Goal: Task Accomplishment & Management: Use online tool/utility

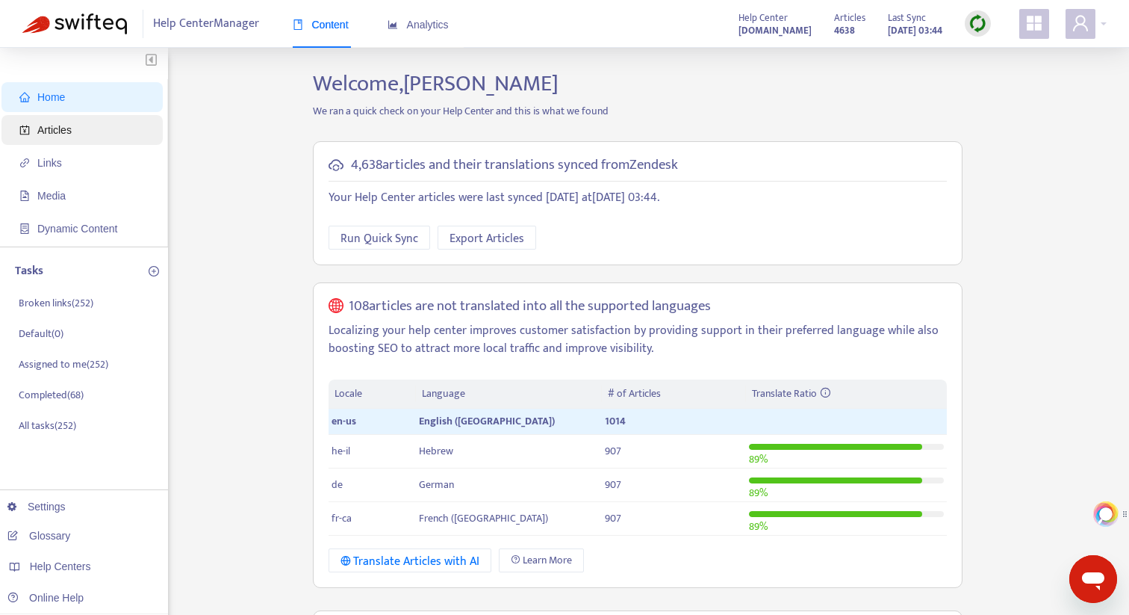
click at [76, 137] on span "Articles" at bounding box center [84, 130] width 131 height 30
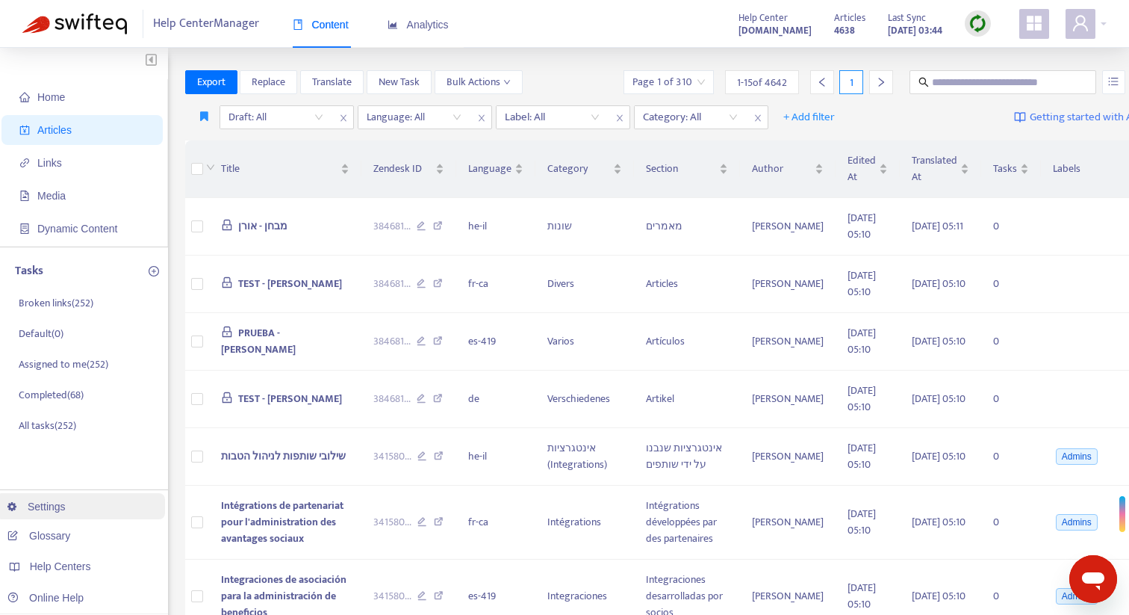
click at [63, 506] on link "Settings" at bounding box center [36, 506] width 58 height 12
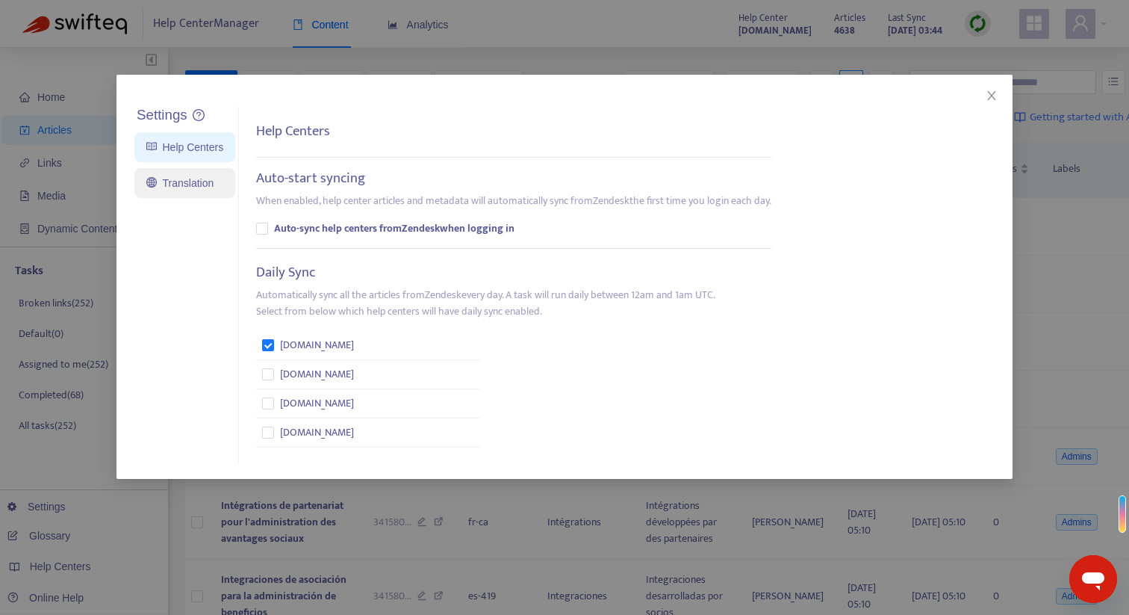
click at [214, 187] on link "Translation" at bounding box center [179, 183] width 67 height 12
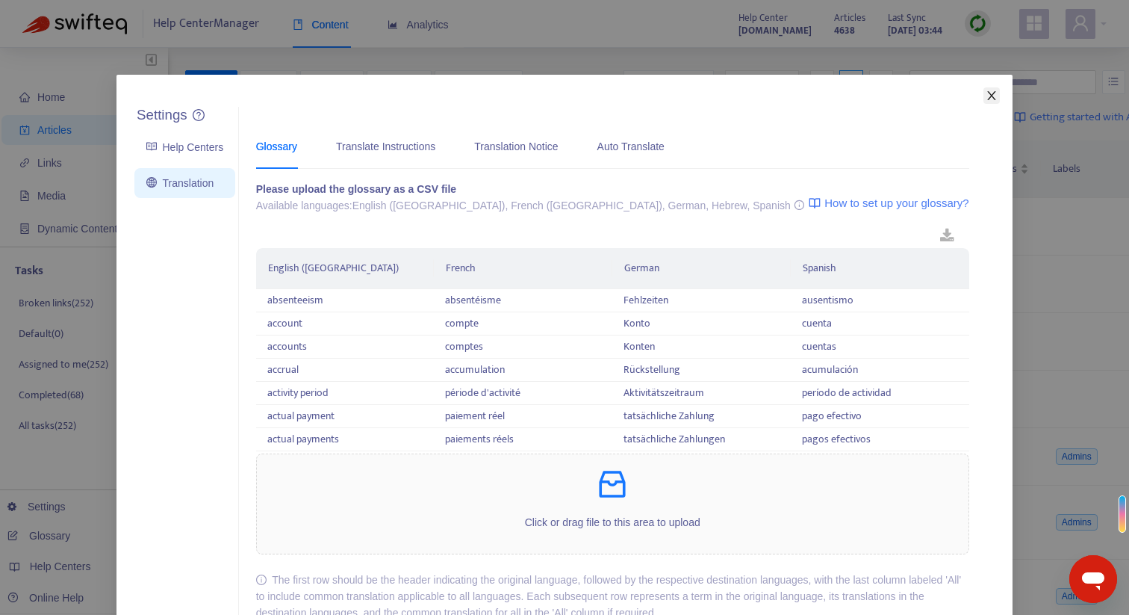
click at [992, 98] on icon "close" at bounding box center [992, 96] width 12 height 12
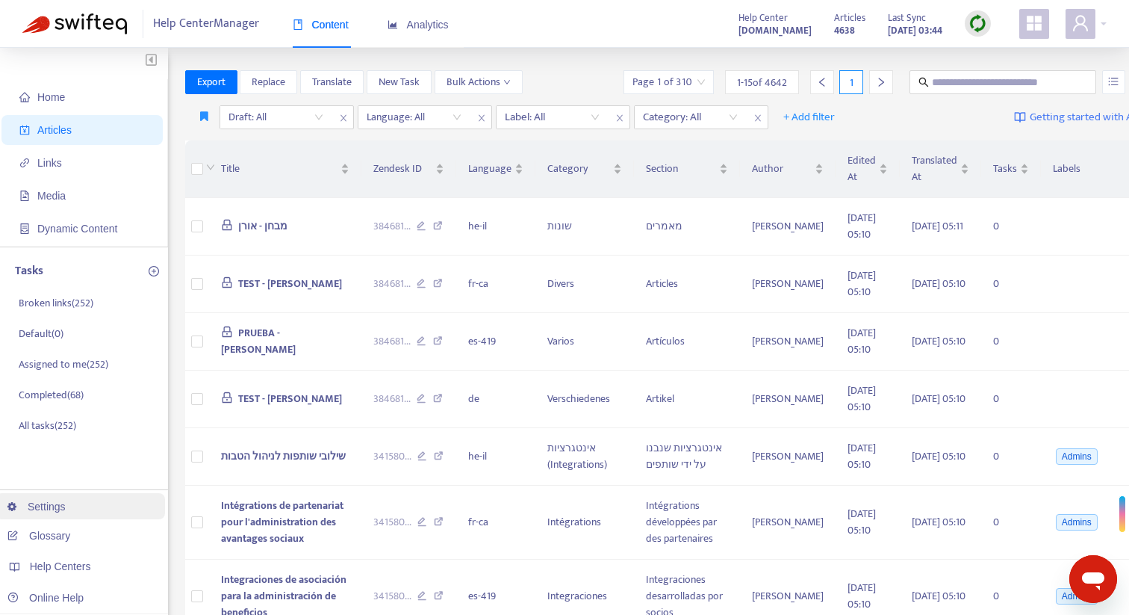
click at [66, 511] on link "Settings" at bounding box center [36, 506] width 58 height 12
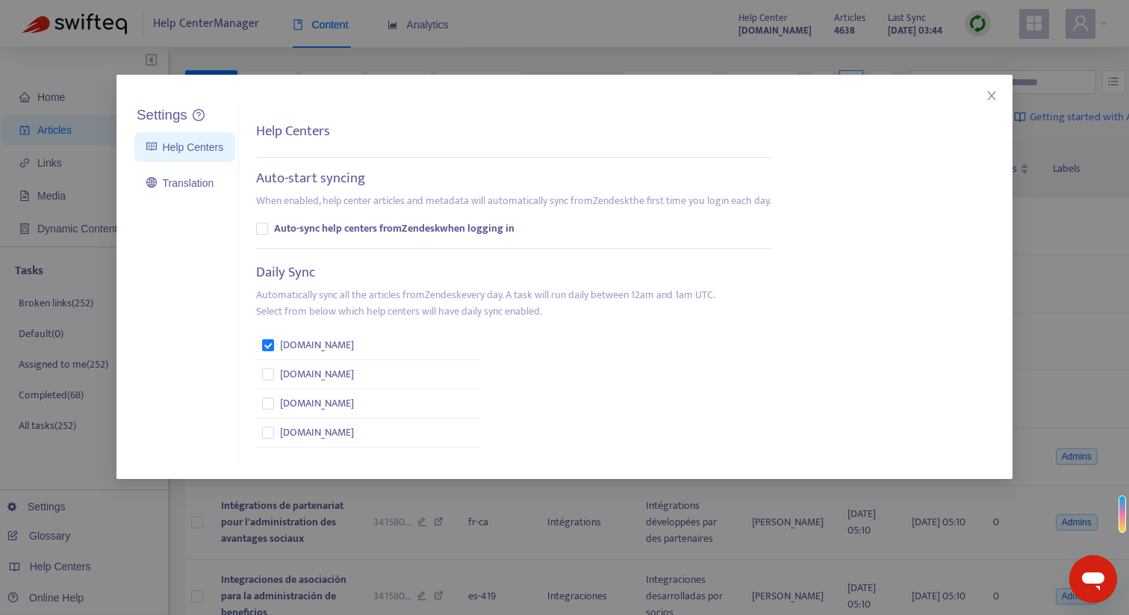
click at [90, 506] on div "Settings Help Centers Translation Settings Help Centers Auto-start syncing When…" at bounding box center [564, 307] width 1129 height 615
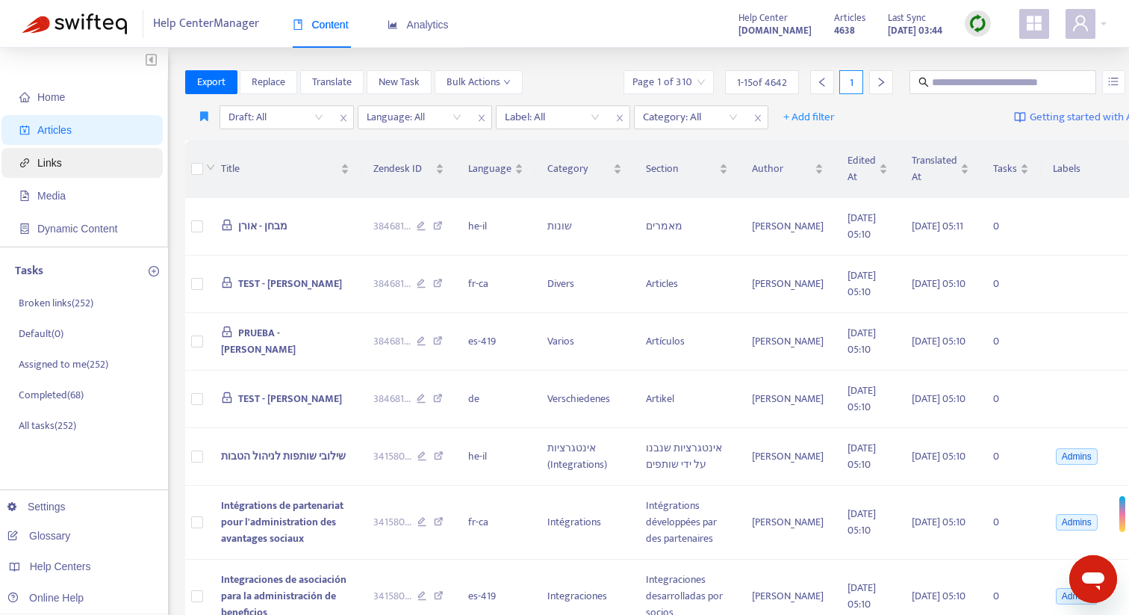
click at [61, 162] on span "Links" at bounding box center [49, 163] width 25 height 12
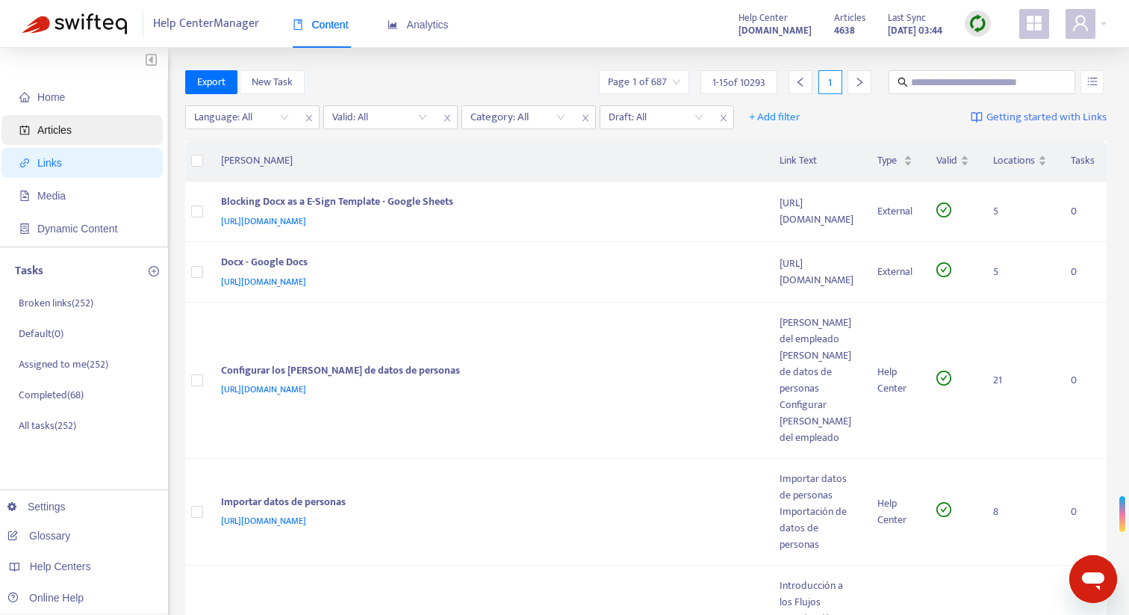
click at [57, 125] on span "Articles" at bounding box center [54, 130] width 34 height 12
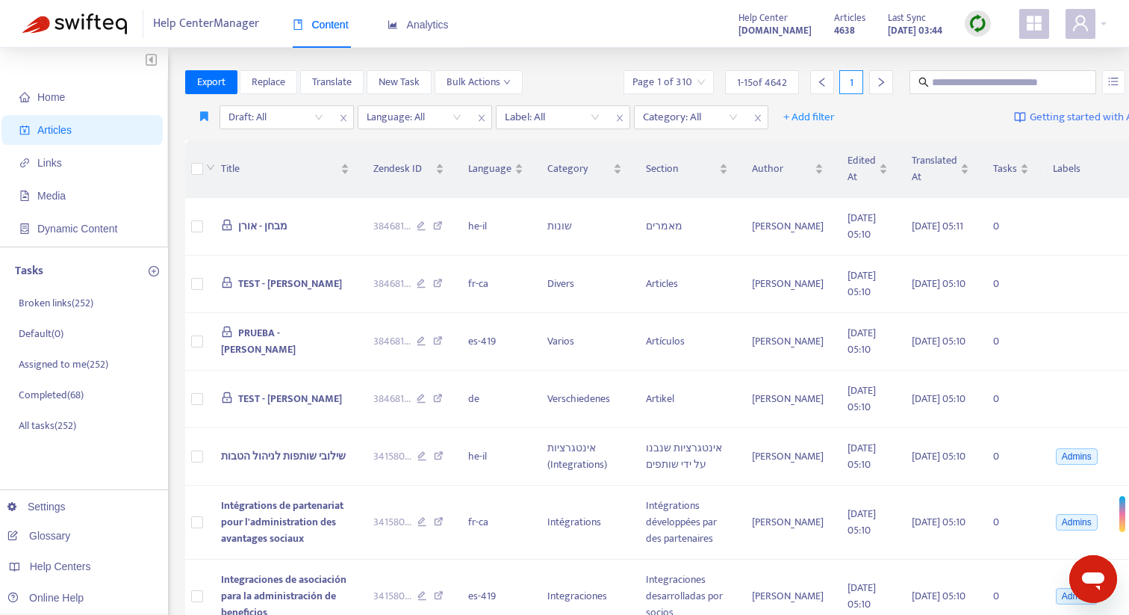
click at [979, 22] on img at bounding box center [978, 23] width 19 height 19
click at [990, 72] on link "Full Sync" at bounding box center [1004, 77] width 54 height 17
click at [976, 22] on img at bounding box center [978, 23] width 19 height 19
click at [998, 56] on link "Quick Sync" at bounding box center [1008, 54] width 63 height 17
click at [977, 26] on img at bounding box center [978, 23] width 19 height 19
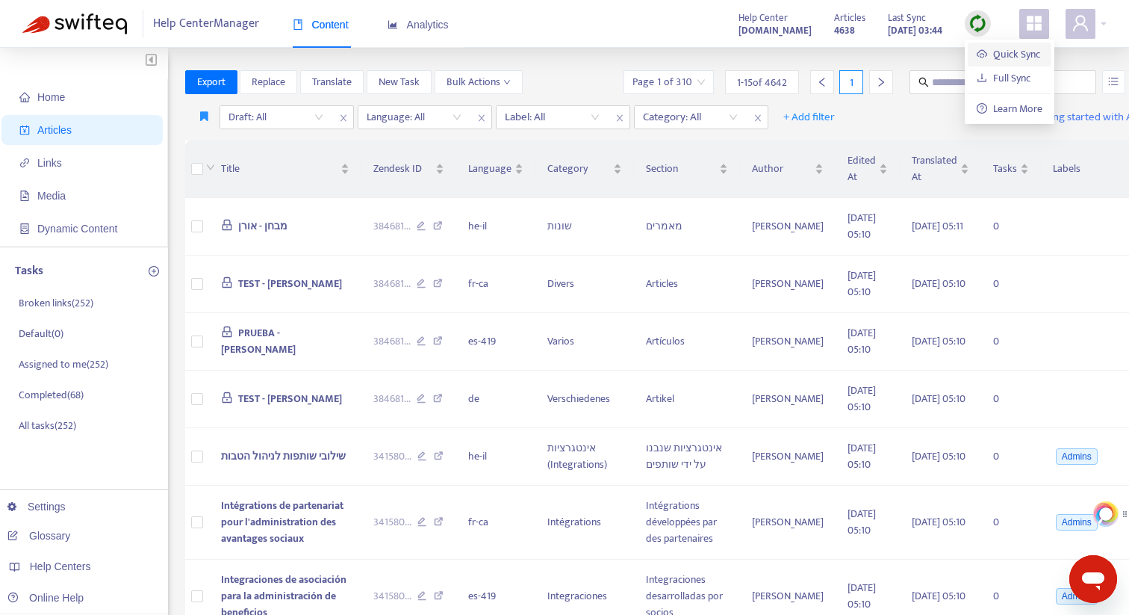
click at [993, 52] on link "Quick Sync" at bounding box center [1008, 54] width 63 height 17
click at [932, 79] on input "text" at bounding box center [1003, 82] width 143 height 16
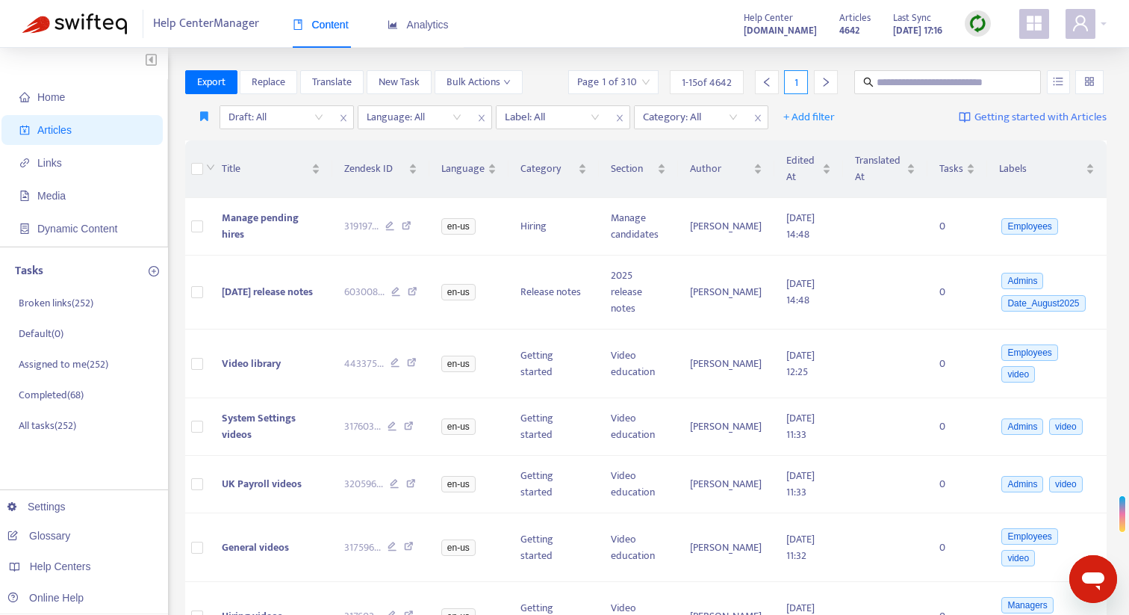
click at [72, 127] on span "Articles" at bounding box center [54, 130] width 34 height 12
click at [906, 78] on input "text" at bounding box center [948, 82] width 143 height 16
type input "**********"
click at [1008, 81] on input "**********" at bounding box center [948, 82] width 143 height 16
click at [943, 108] on div "Draft: All Language: All Label: All Category: All + Add filter Getting started …" at bounding box center [646, 117] width 922 height 35
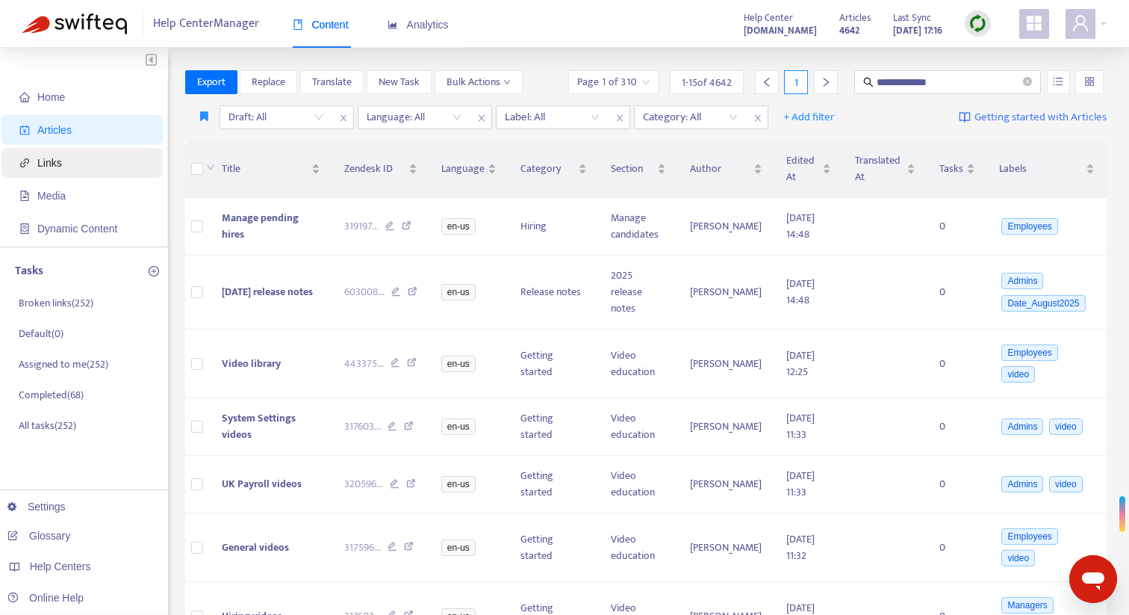
click at [89, 152] on span "Links" at bounding box center [84, 163] width 131 height 30
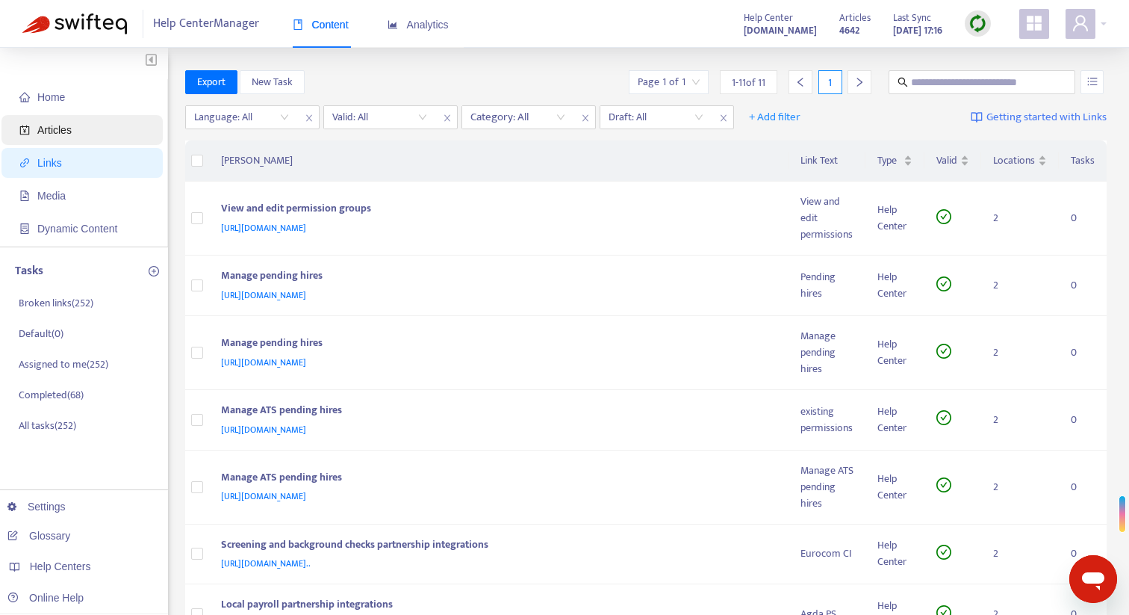
click at [93, 131] on span "Articles" at bounding box center [84, 130] width 131 height 30
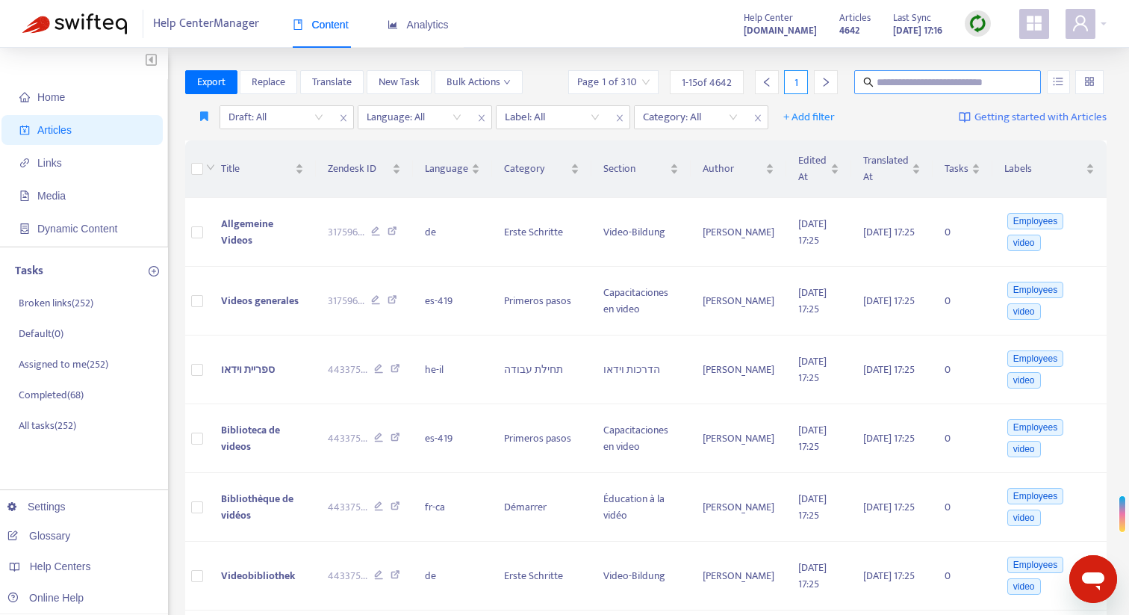
click at [886, 87] on input "text" at bounding box center [948, 82] width 143 height 16
type input "**********"
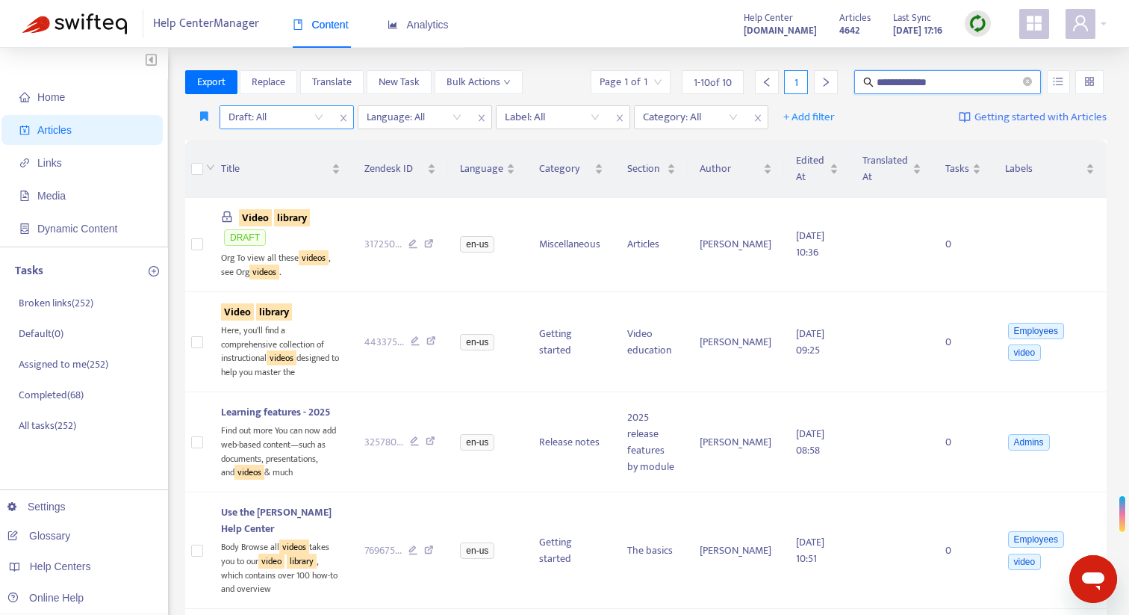
click at [270, 120] on input "search" at bounding box center [276, 117] width 95 height 22
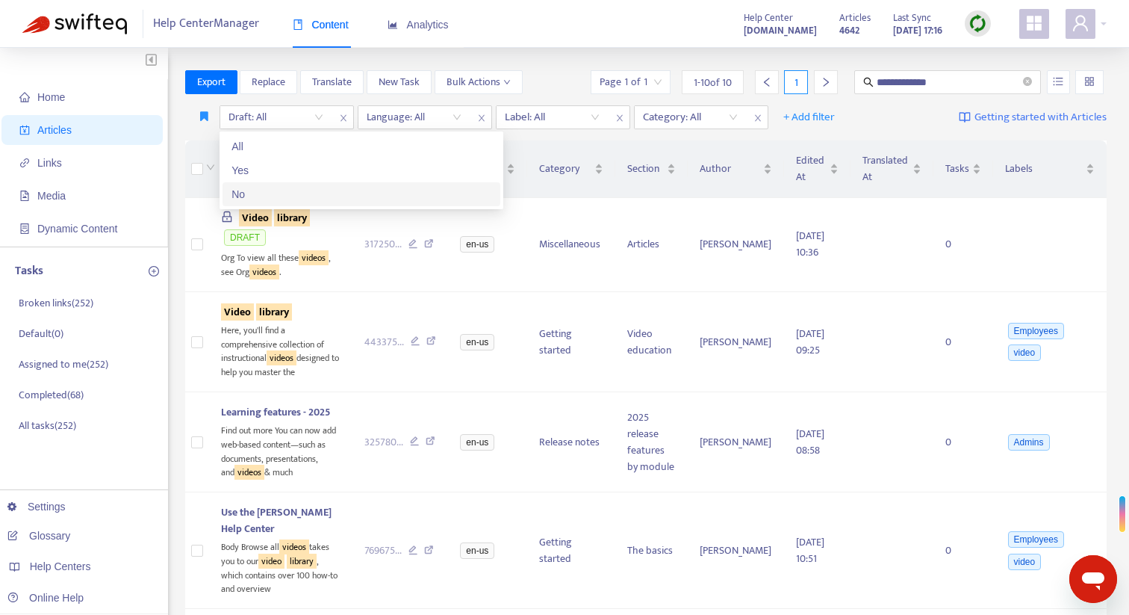
click at [264, 184] on div "No" at bounding box center [362, 194] width 278 height 24
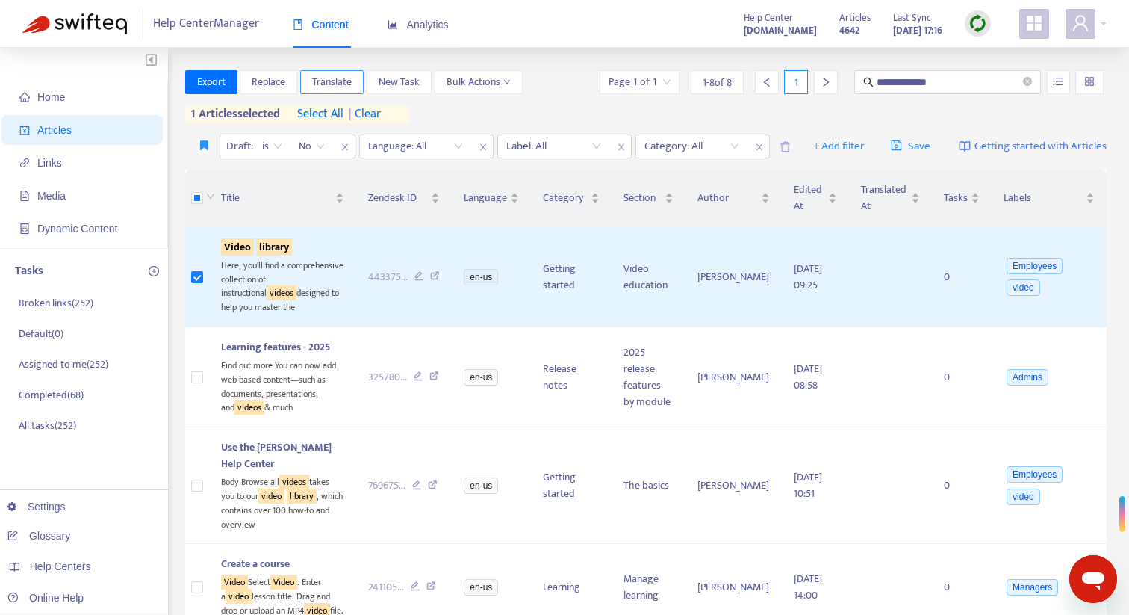
click at [333, 85] on span "Translate" at bounding box center [332, 82] width 40 height 16
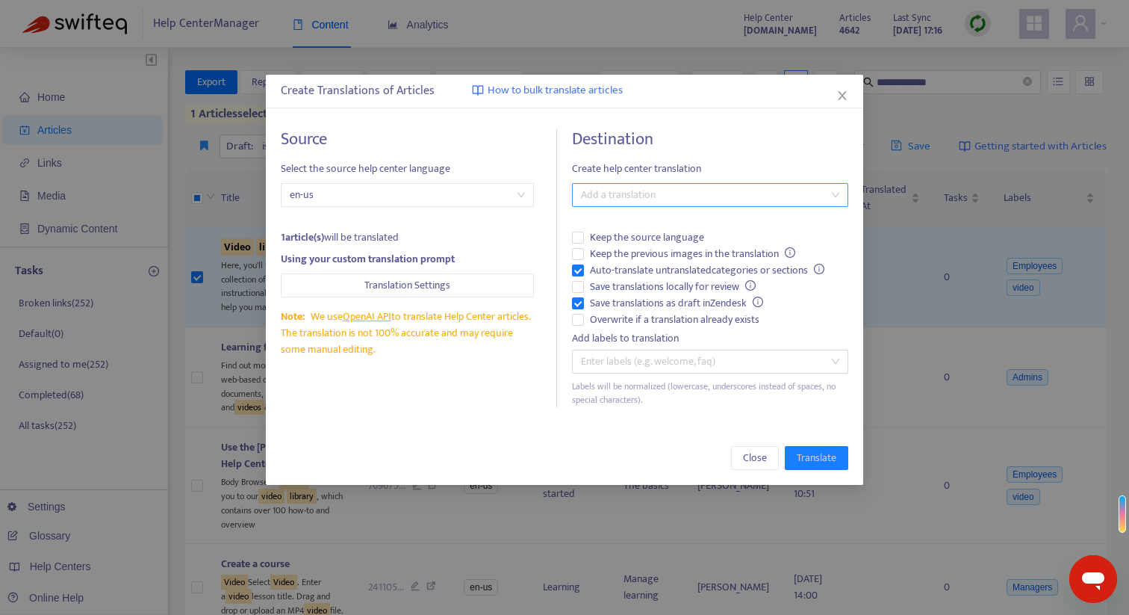
click at [617, 193] on div at bounding box center [703, 195] width 254 height 18
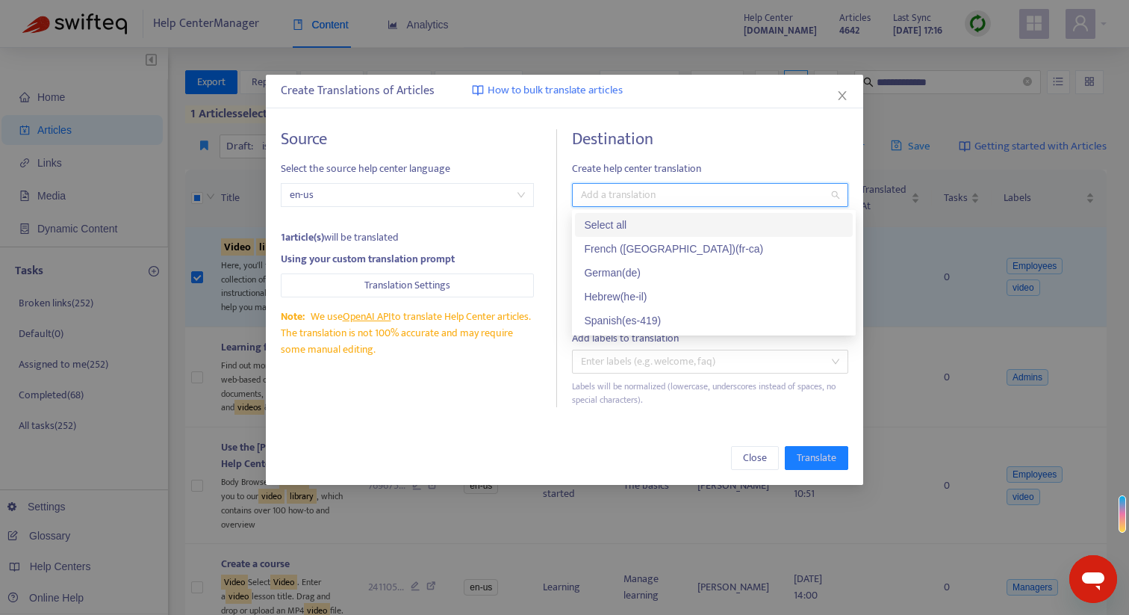
click at [614, 222] on div "Select all" at bounding box center [714, 225] width 260 height 16
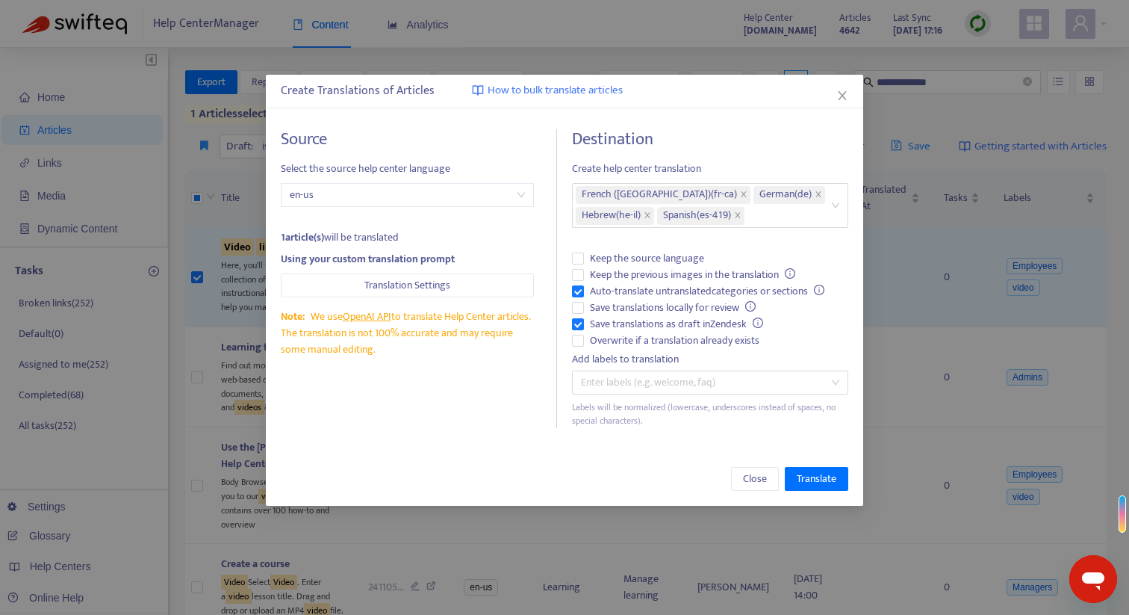
click at [522, 411] on div "Source Select the source help center language en-us 1 article(s) will be transl…" at bounding box center [419, 278] width 276 height 299
click at [824, 480] on span "Translate" at bounding box center [817, 479] width 40 height 16
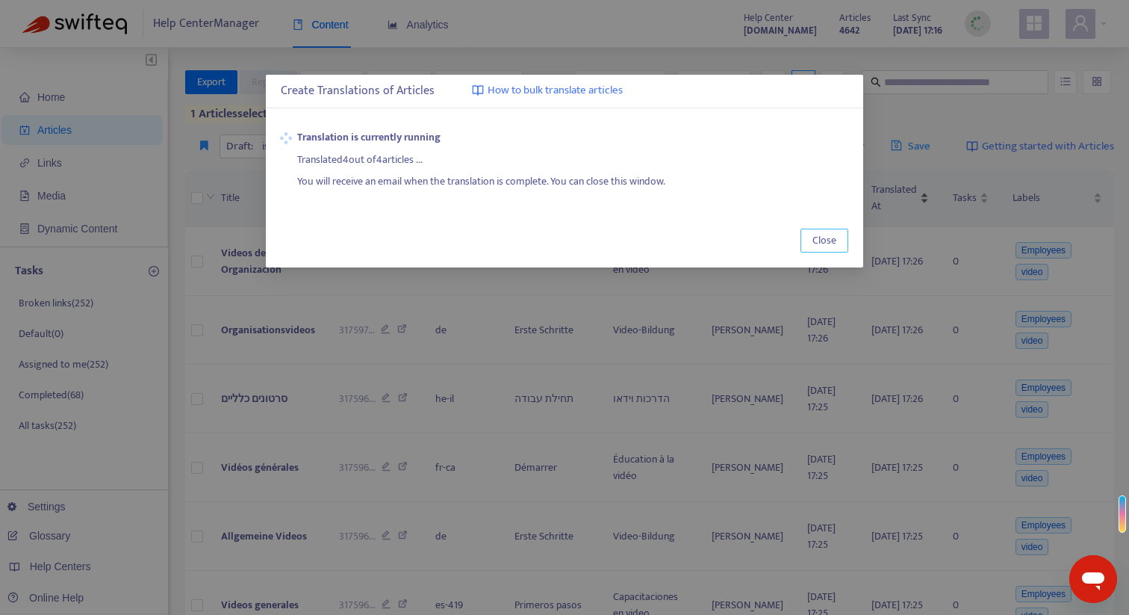
drag, startPoint x: 816, startPoint y: 247, endPoint x: 868, endPoint y: 211, distance: 63.2
click at [817, 247] on span "Close" at bounding box center [825, 240] width 24 height 16
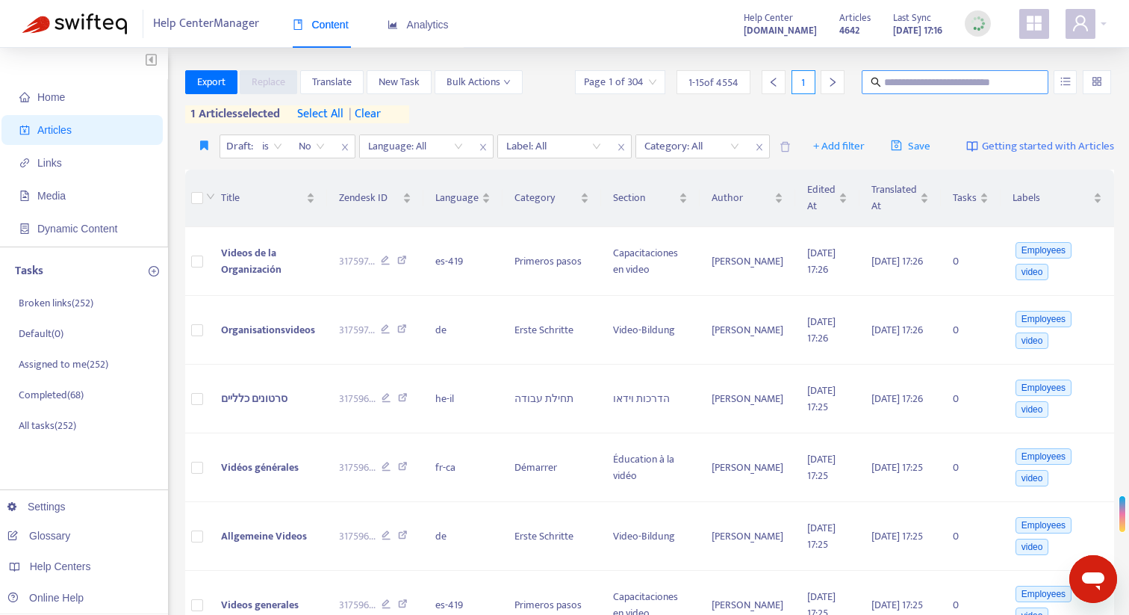
click at [931, 84] on input "text" at bounding box center [955, 82] width 143 height 16
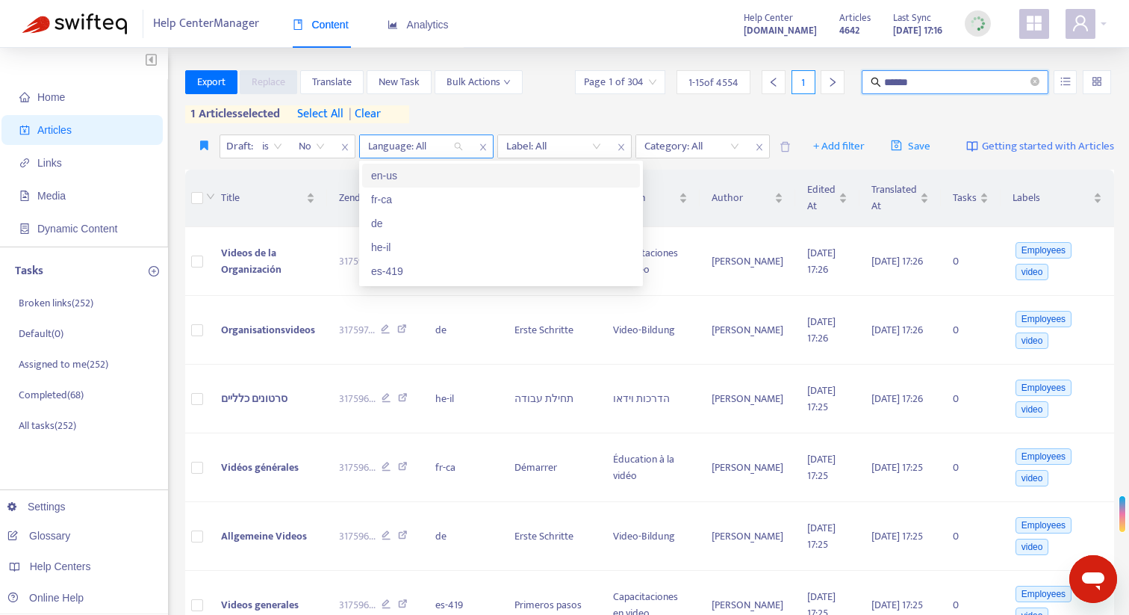
click at [458, 144] on div "Language: All" at bounding box center [415, 146] width 111 height 22
type input "******"
click at [419, 181] on div "en-us" at bounding box center [501, 175] width 260 height 16
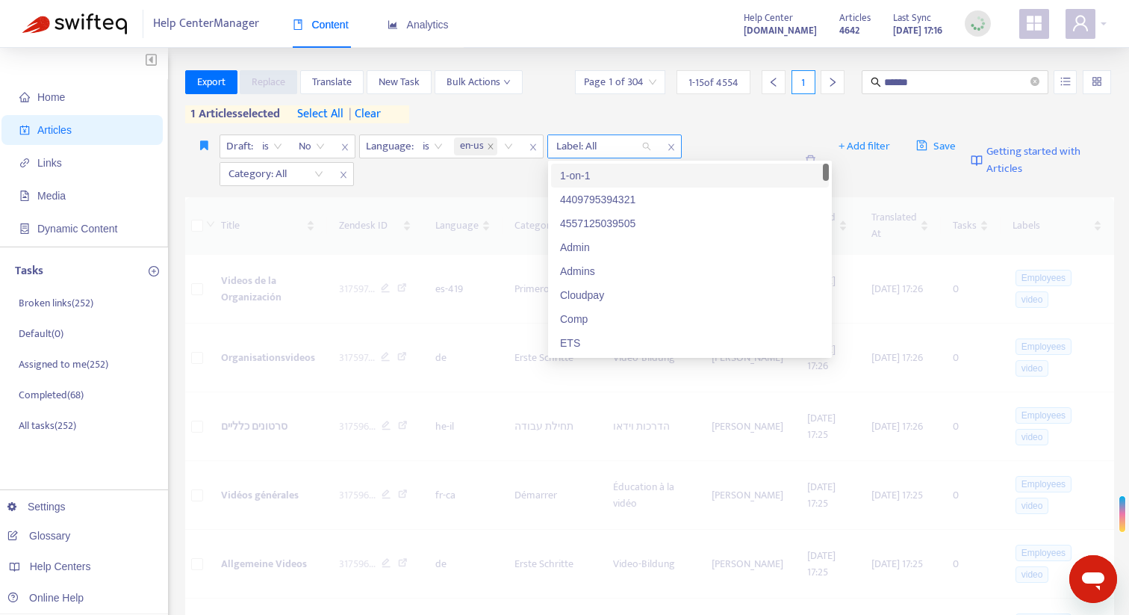
click at [564, 142] on div at bounding box center [596, 146] width 90 height 18
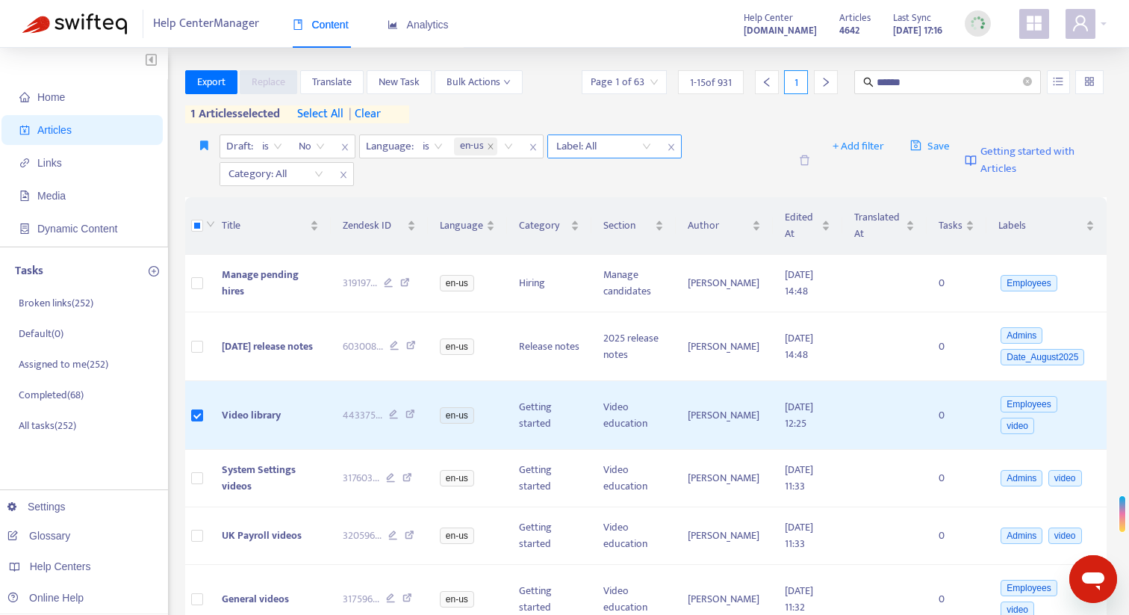
click at [576, 147] on div at bounding box center [596, 146] width 90 height 18
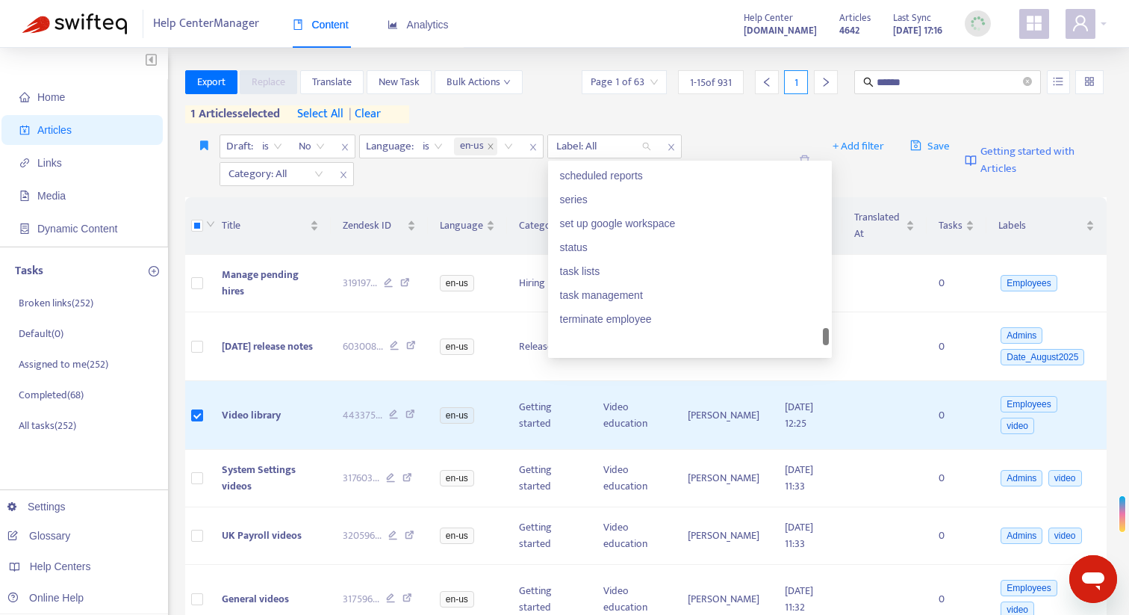
scroll to position [2390, 0]
drag, startPoint x: 604, startPoint y: 251, endPoint x: 596, endPoint y: 250, distance: 7.5
click at [603, 251] on div "video" at bounding box center [690, 247] width 260 height 16
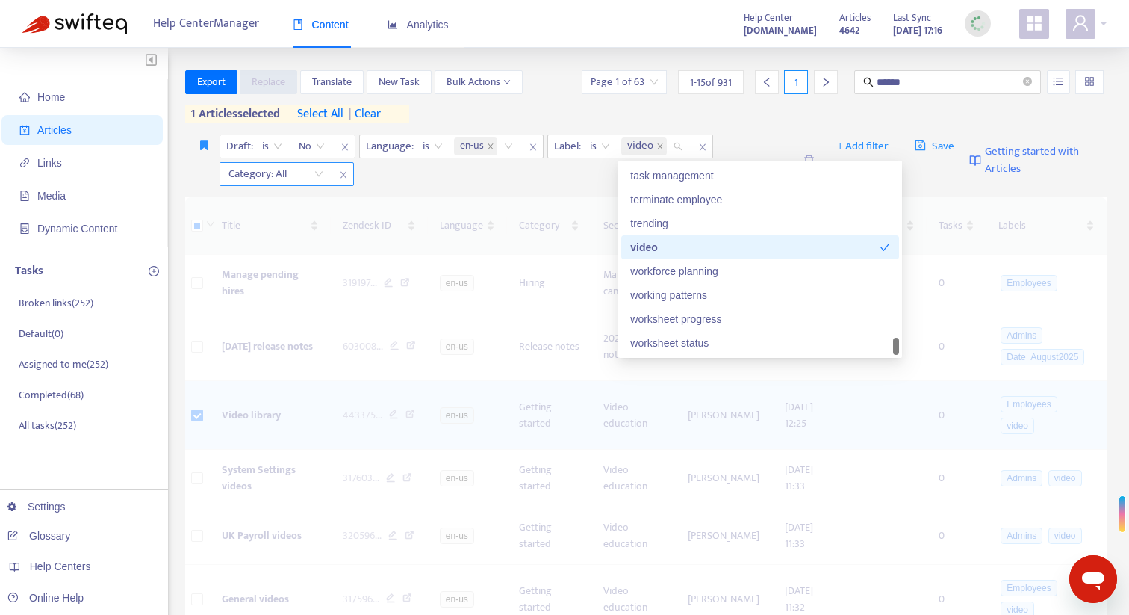
click at [281, 176] on div at bounding box center [268, 174] width 90 height 18
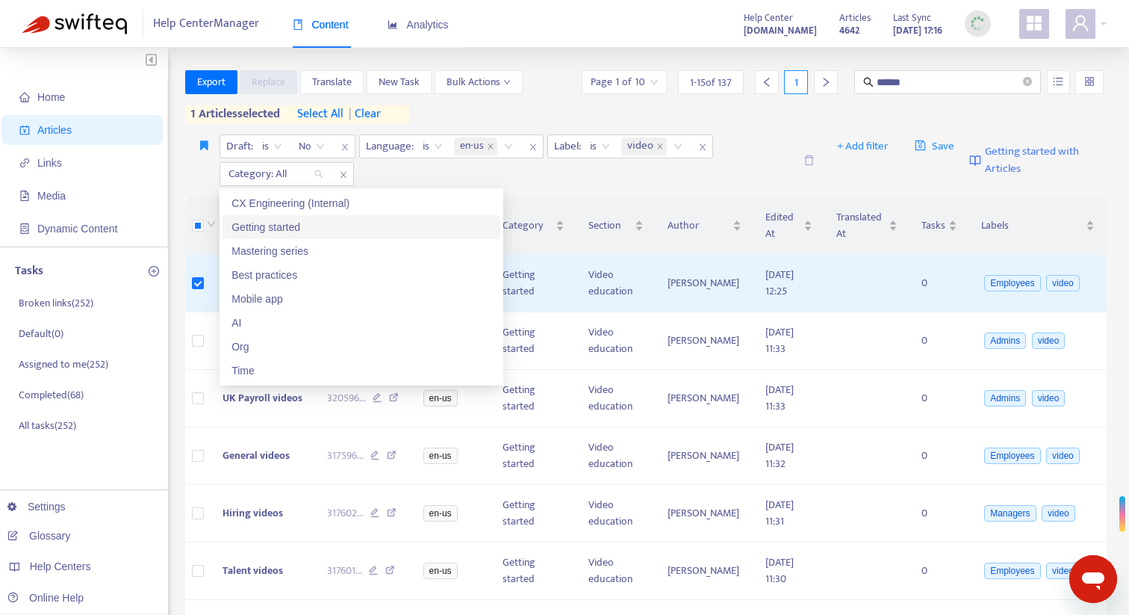
click at [288, 219] on div "Getting started" at bounding box center [362, 227] width 260 height 16
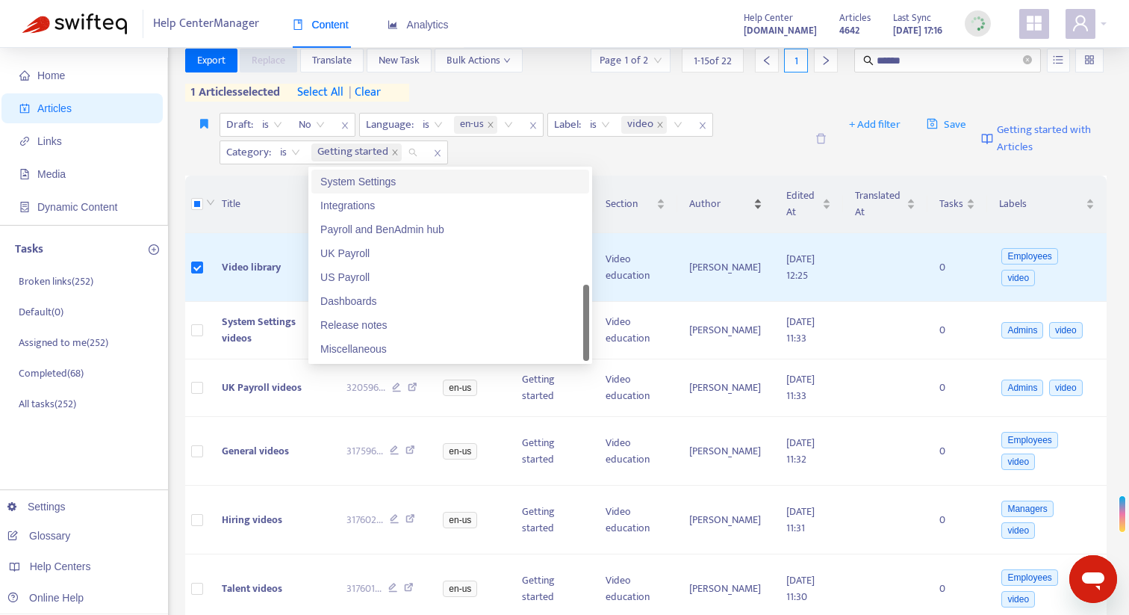
scroll to position [34, 0]
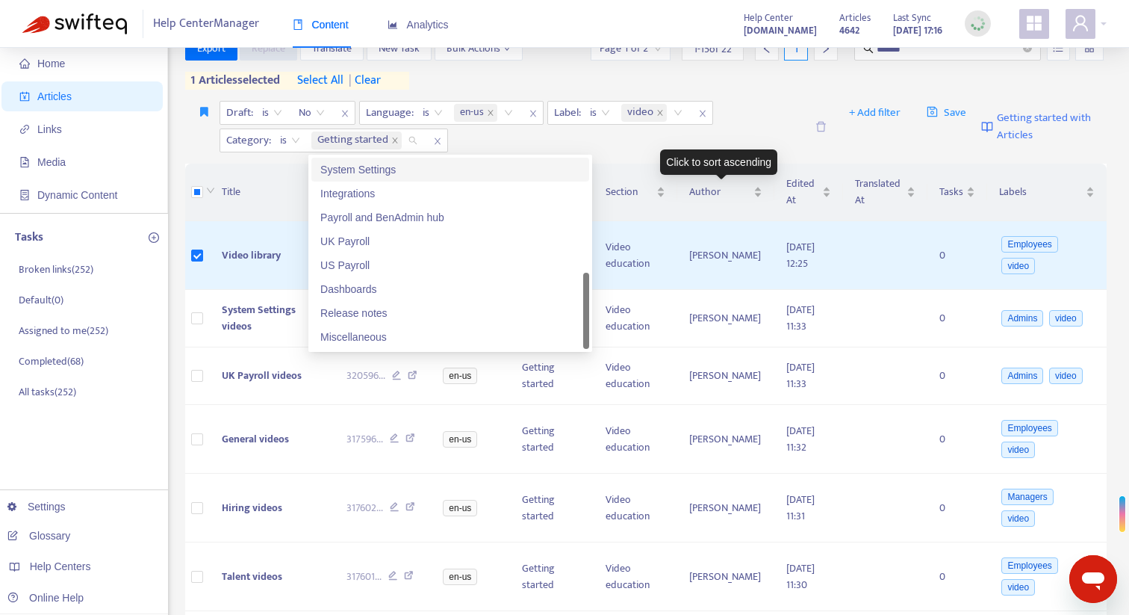
click at [751, 149] on div "Click to sort ascending" at bounding box center [718, 161] width 117 height 25
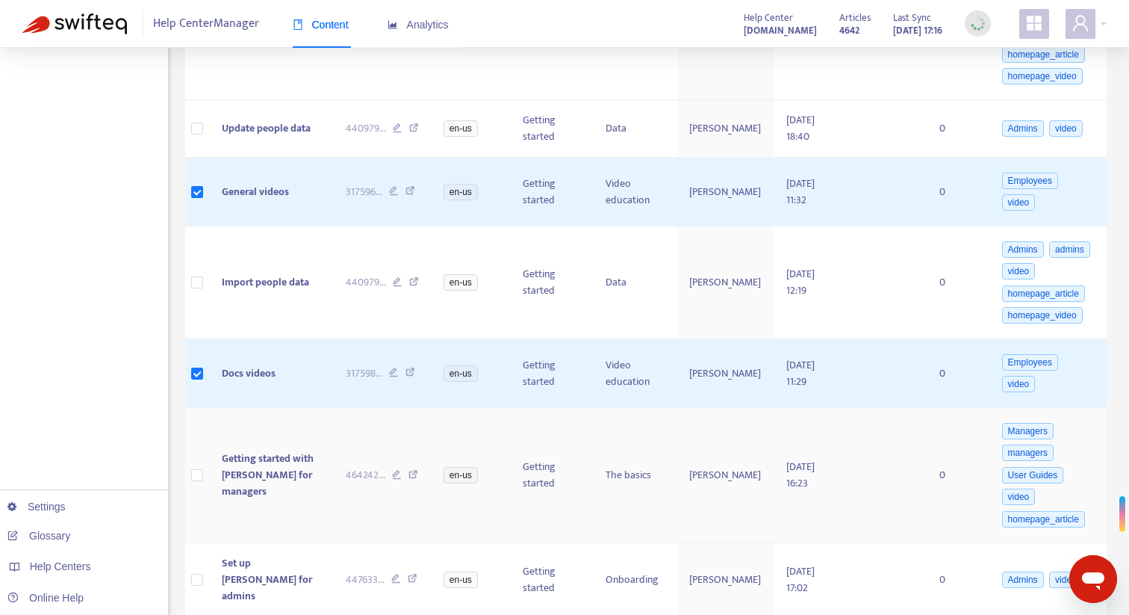
scroll to position [796, 0]
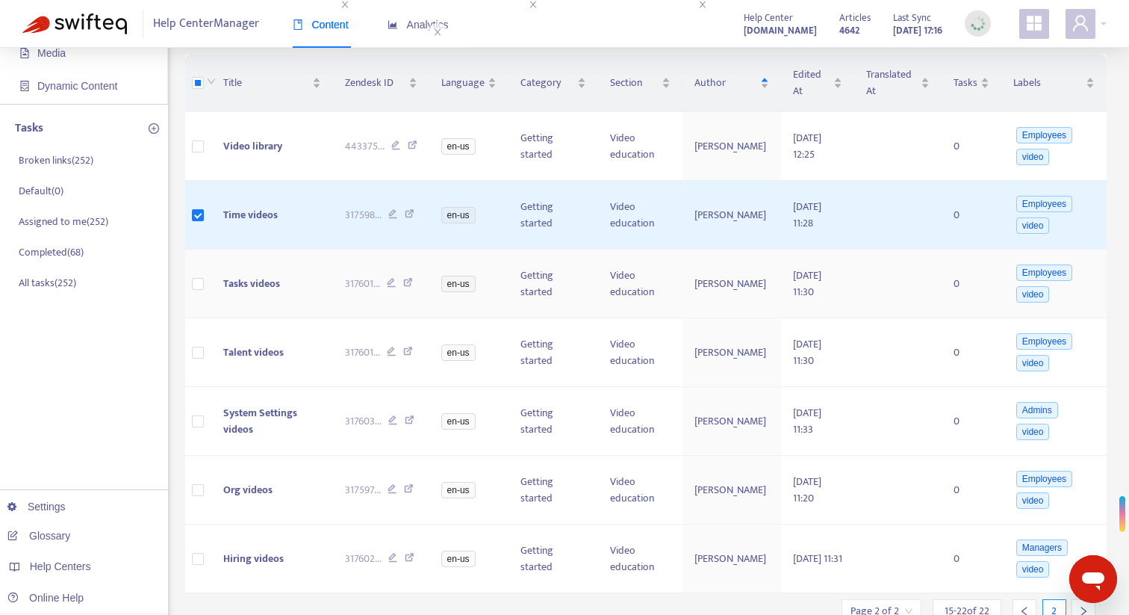
scroll to position [166, 0]
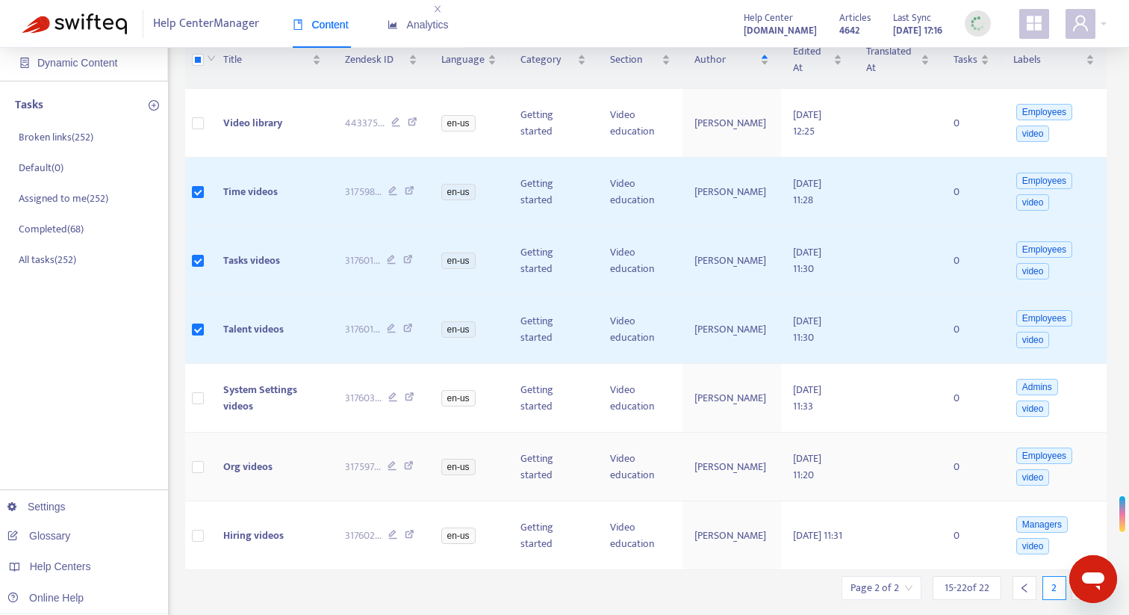
click at [196, 456] on td at bounding box center [198, 466] width 26 height 69
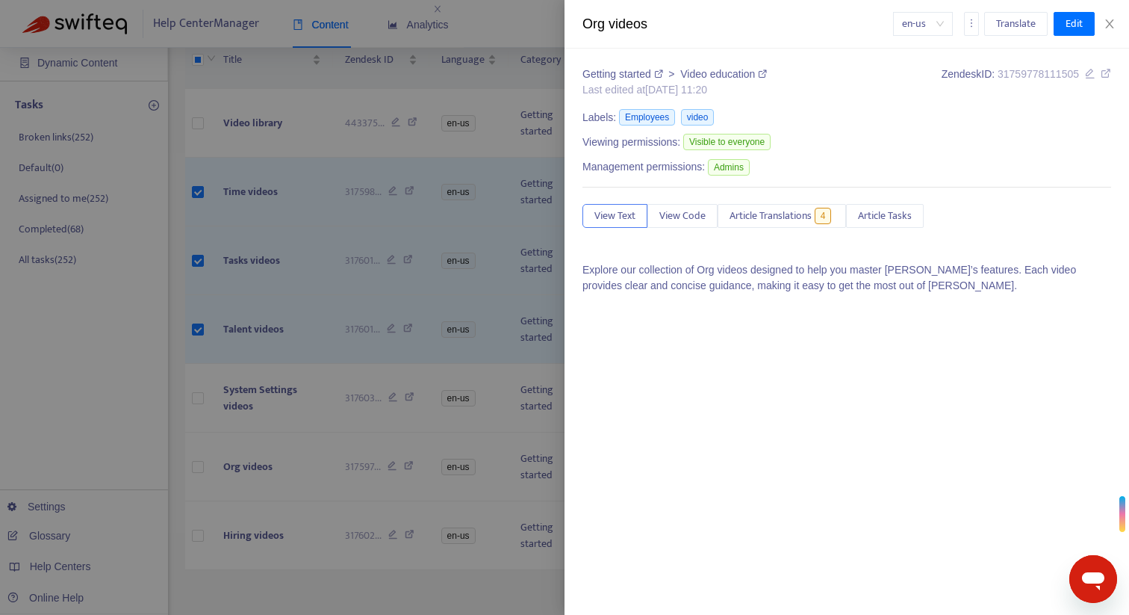
click at [550, 16] on div at bounding box center [564, 307] width 1129 height 615
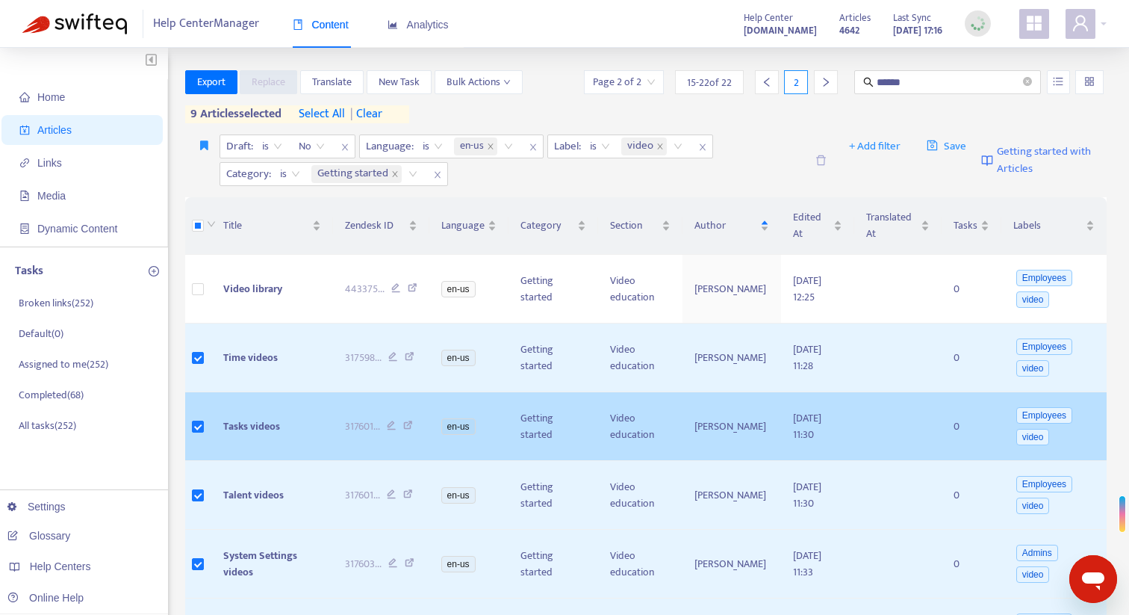
scroll to position [329, 0]
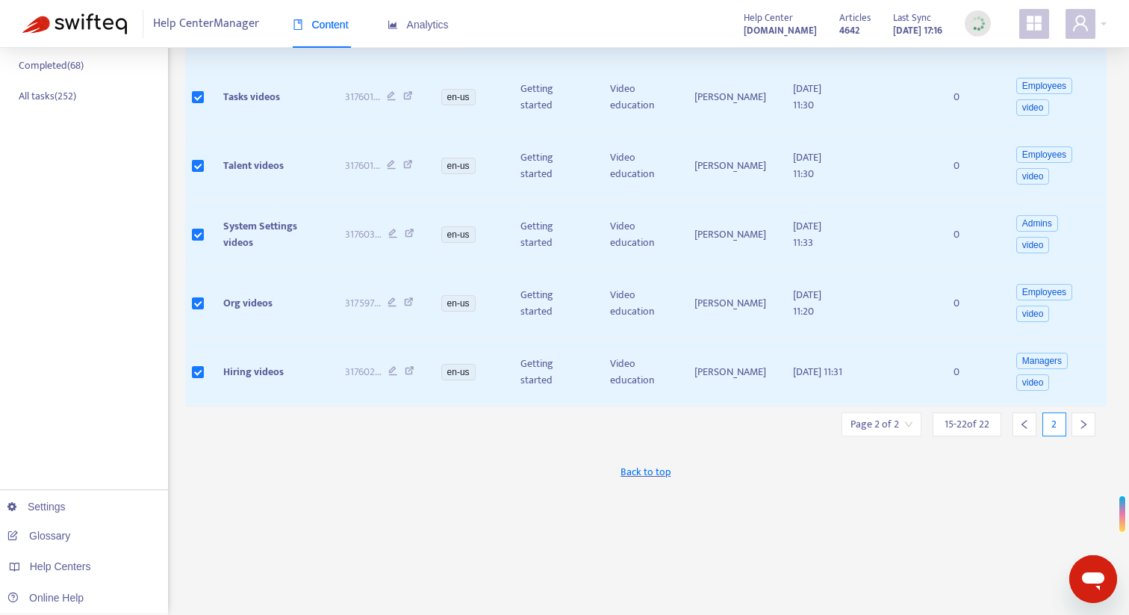
click at [1032, 426] on div at bounding box center [1025, 424] width 24 height 24
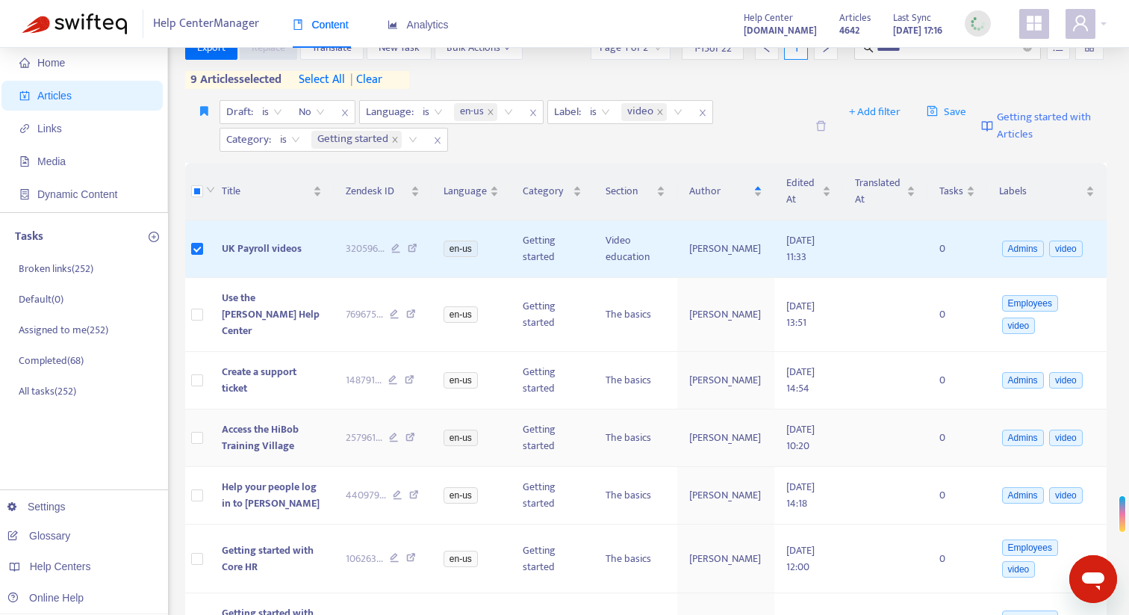
scroll to position [0, 0]
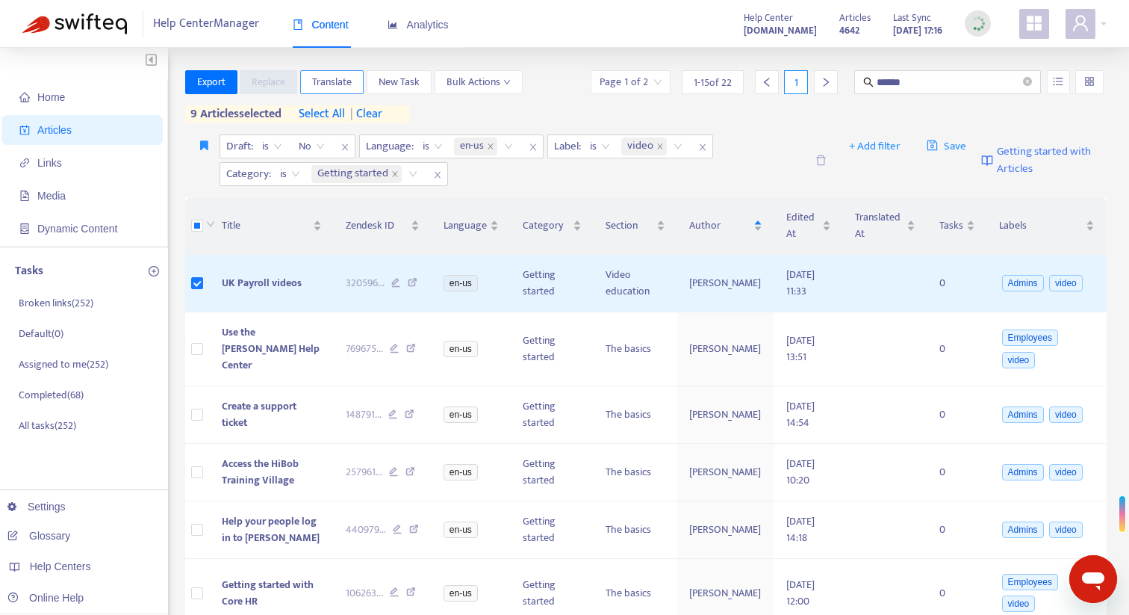
click at [339, 81] on span "Translate" at bounding box center [332, 82] width 40 height 16
click at [351, 79] on span "Translate" at bounding box center [332, 82] width 40 height 16
click at [352, 79] on span "Translate" at bounding box center [332, 82] width 40 height 16
click at [329, 82] on span "Translate" at bounding box center [332, 82] width 40 height 16
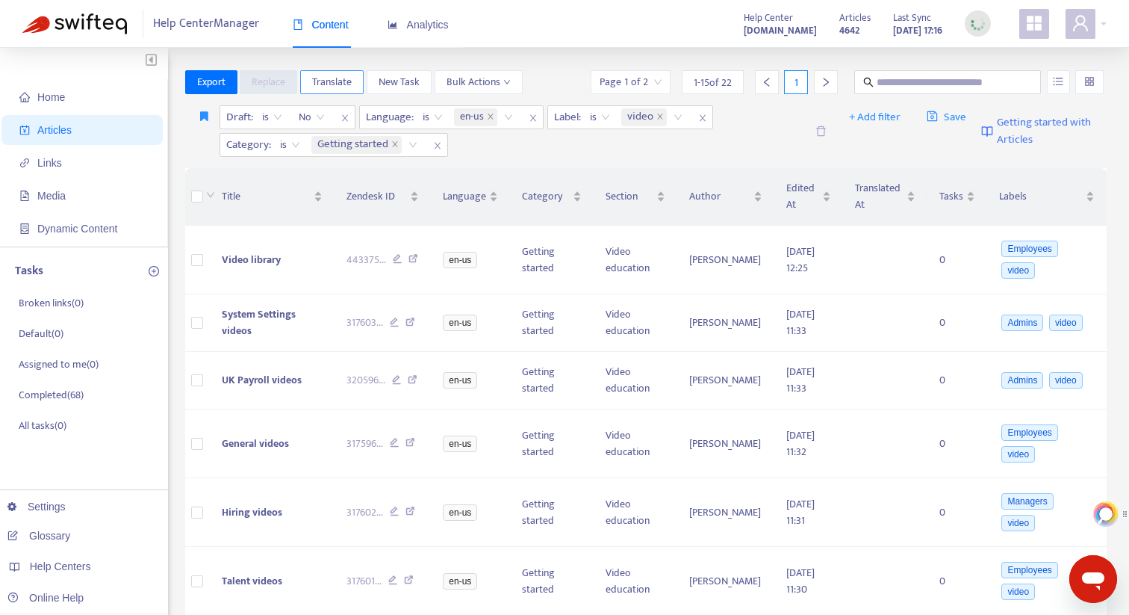
click at [335, 86] on span "Translate" at bounding box center [332, 82] width 40 height 16
click at [886, 117] on span "+ Add filter" at bounding box center [875, 117] width 52 height 18
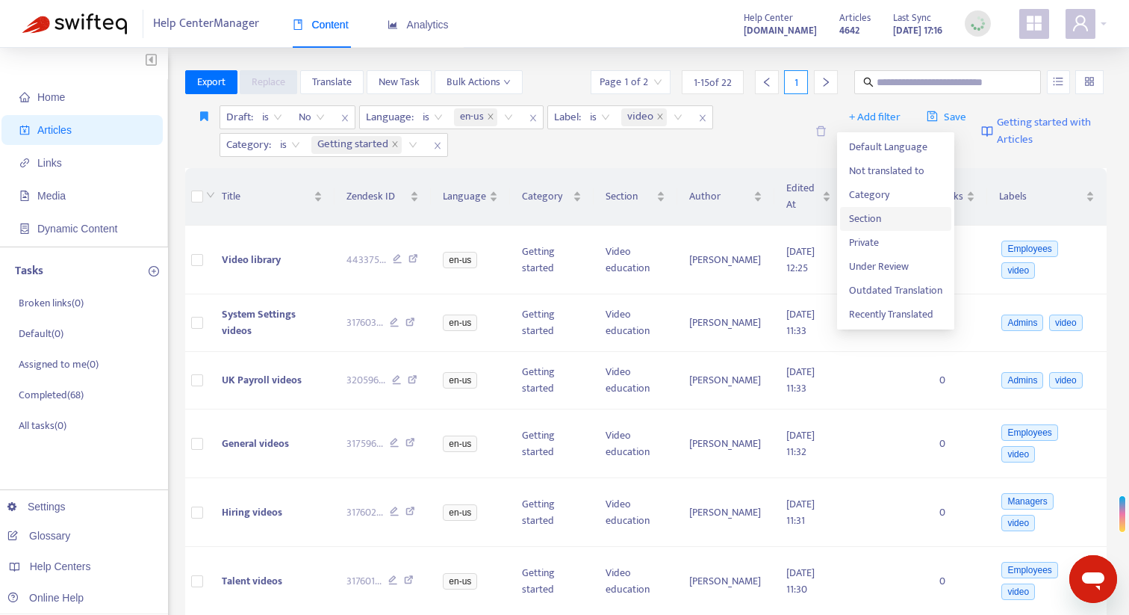
click at [885, 220] on span "Section" at bounding box center [895, 219] width 93 height 16
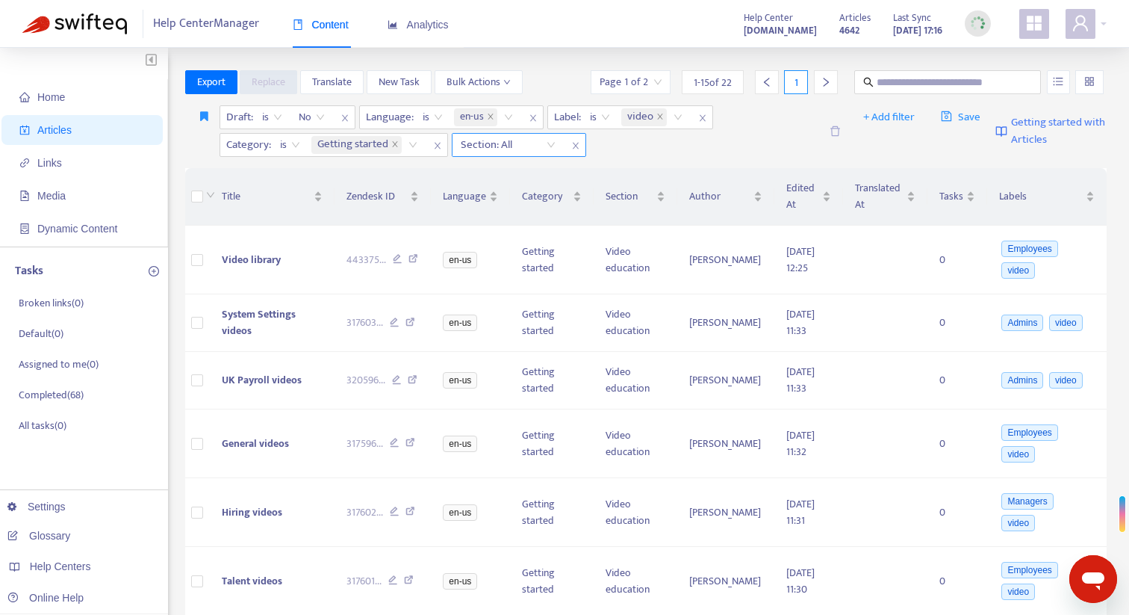
click at [548, 144] on div "Section: All" at bounding box center [508, 145] width 111 height 22
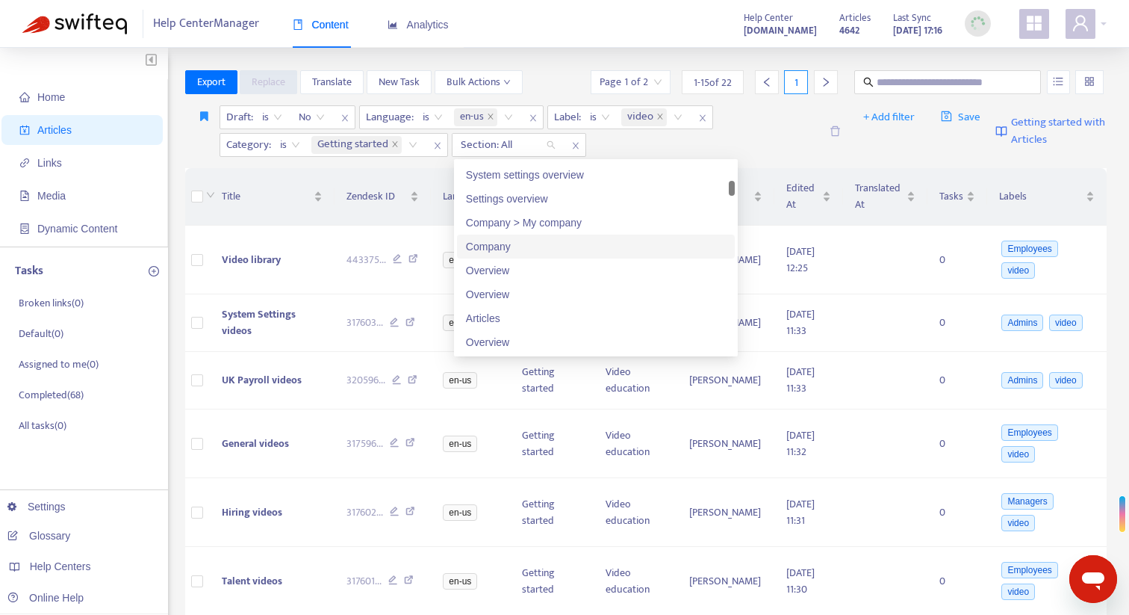
scroll to position [297, 0]
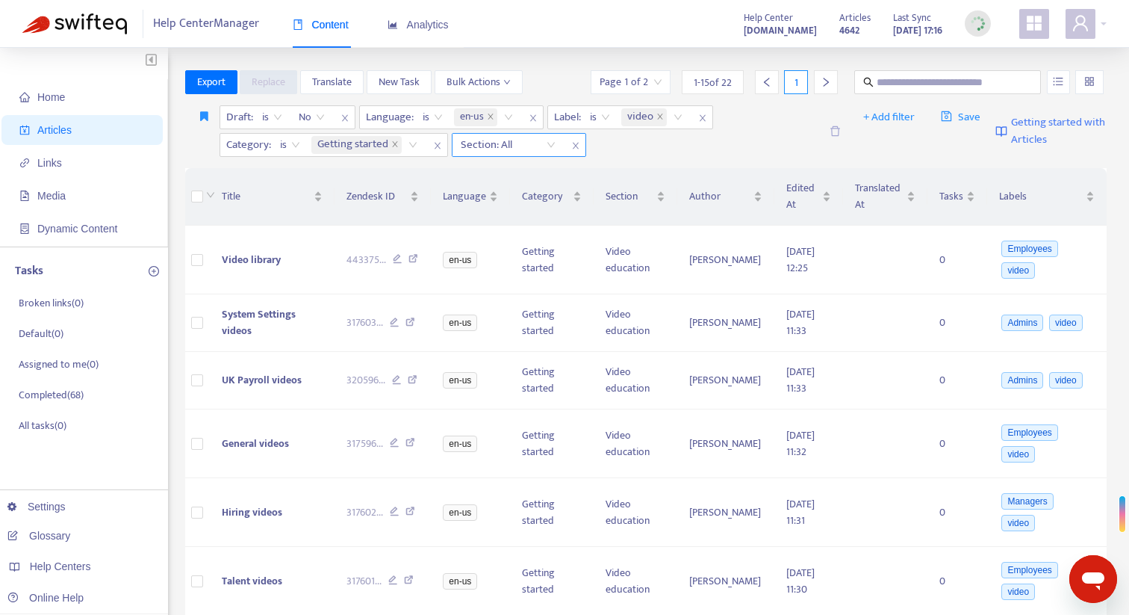
click at [537, 145] on div at bounding box center [501, 145] width 90 height 18
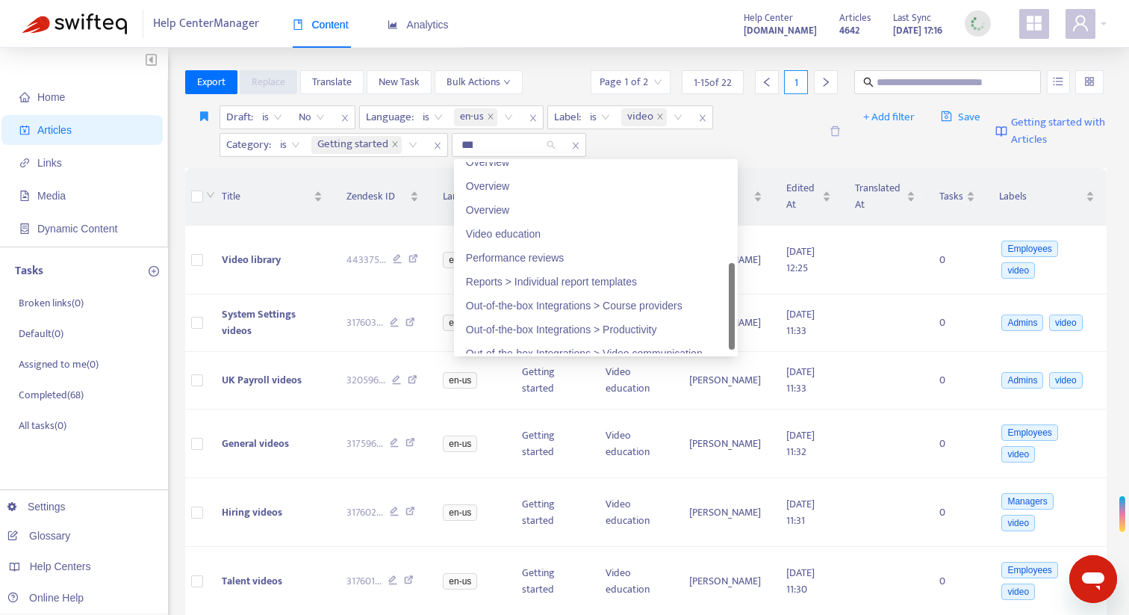
scroll to position [0, 0]
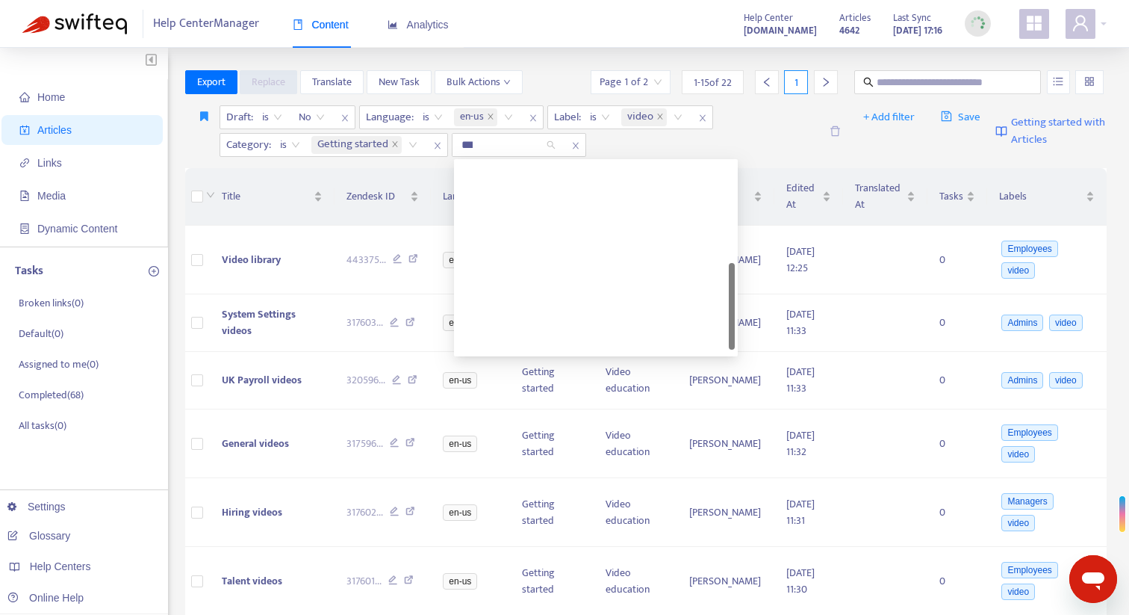
type input "****"
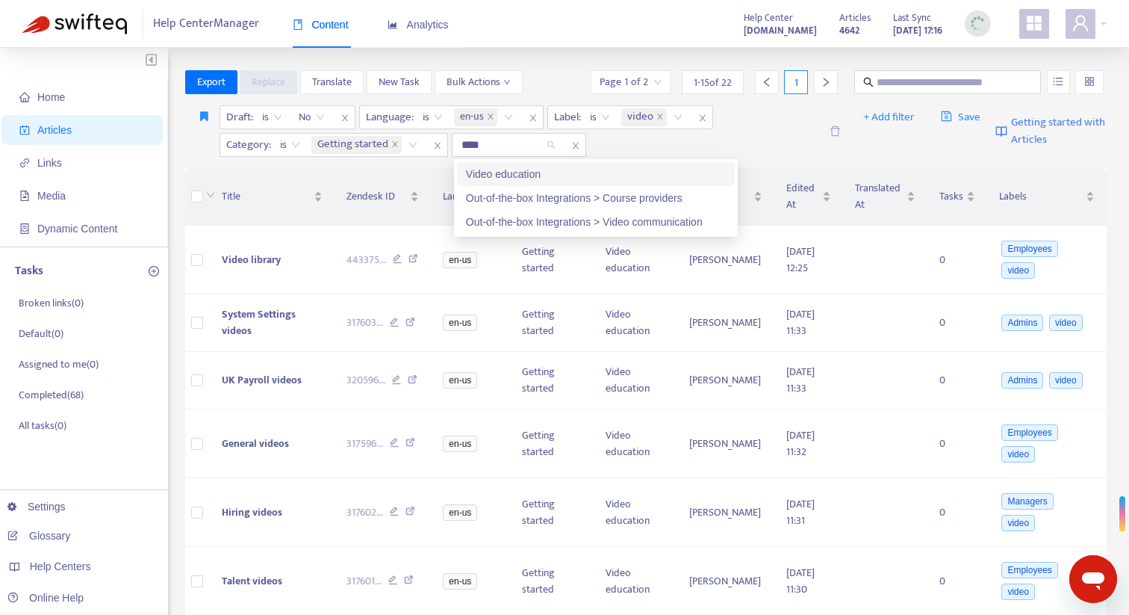
click at [527, 173] on div "Video education" at bounding box center [596, 174] width 260 height 16
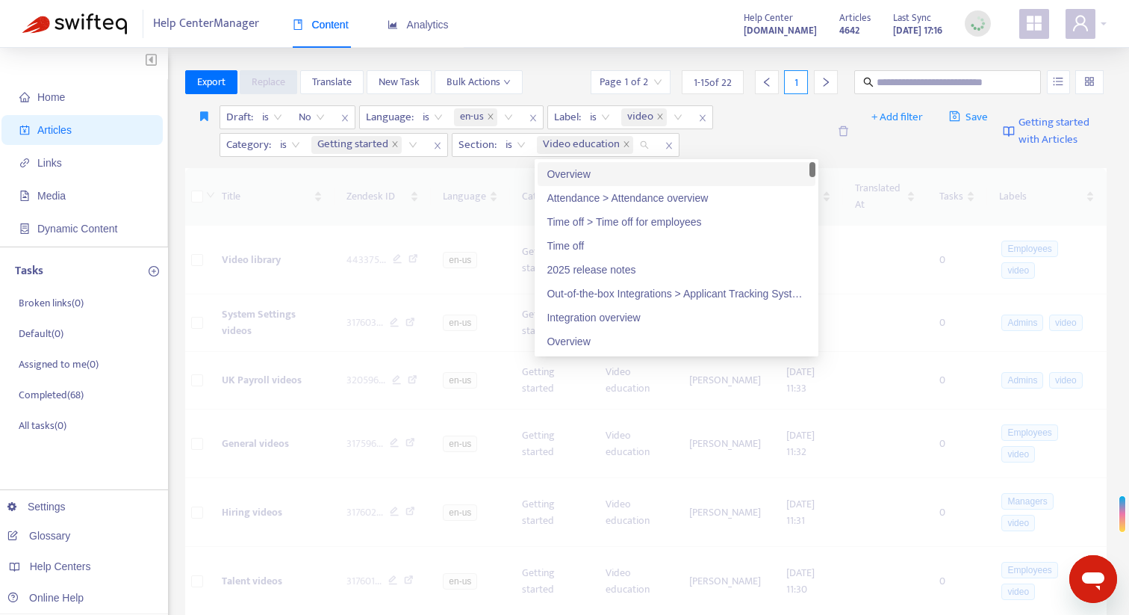
click at [775, 134] on div "Draft : is No Language : is en-us Label : is video Category : is Getting starte…" at bounding box center [524, 131] width 609 height 52
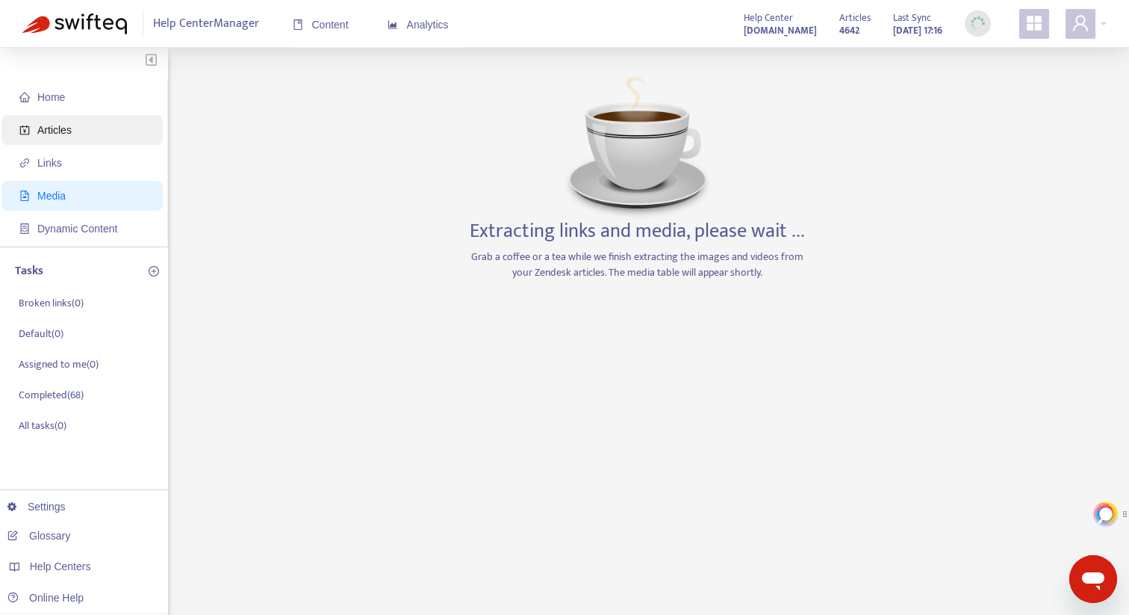
click at [61, 125] on span "Articles" at bounding box center [54, 130] width 34 height 12
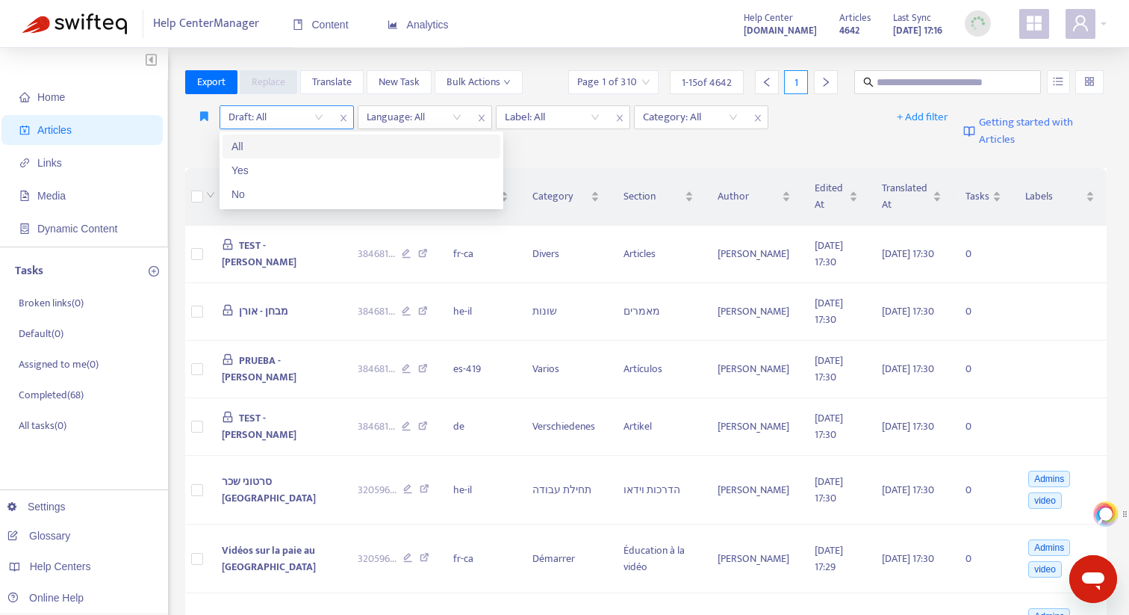
click at [321, 121] on input "search" at bounding box center [276, 117] width 95 height 22
click at [294, 186] on div "No" at bounding box center [362, 194] width 260 height 16
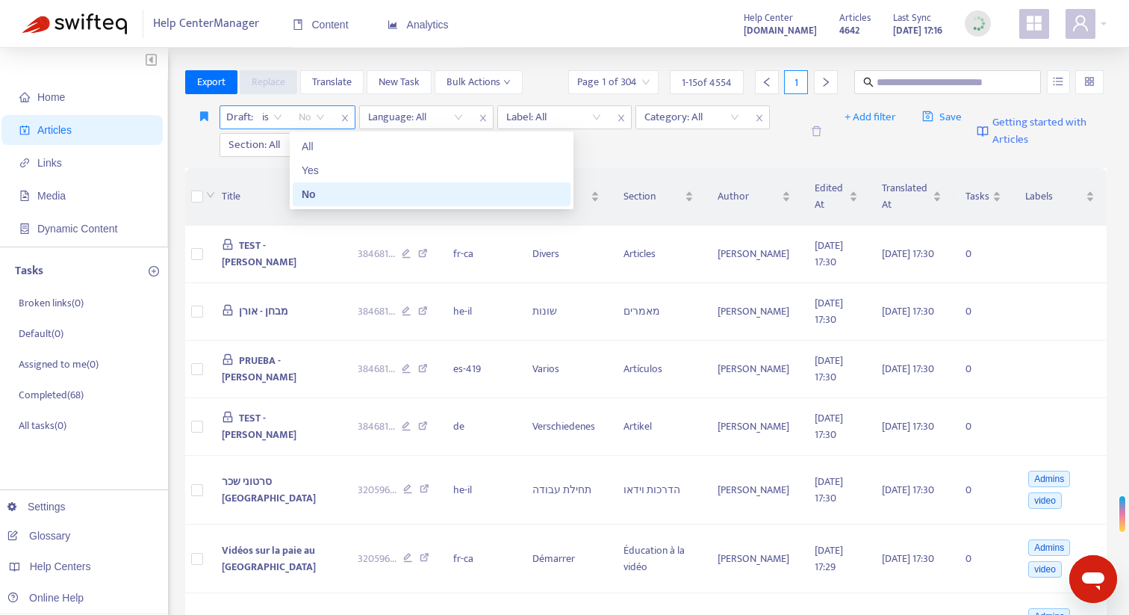
click at [301, 117] on span "No" at bounding box center [312, 117] width 26 height 22
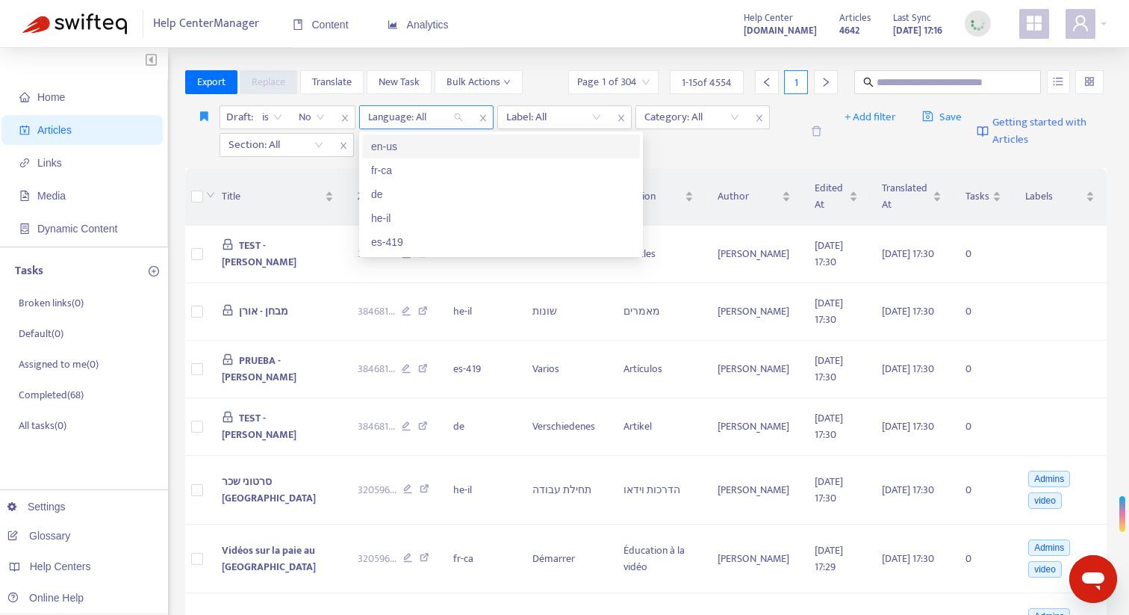
click at [426, 114] on div at bounding box center [408, 117] width 90 height 18
click at [414, 146] on div "en-us" at bounding box center [501, 146] width 260 height 16
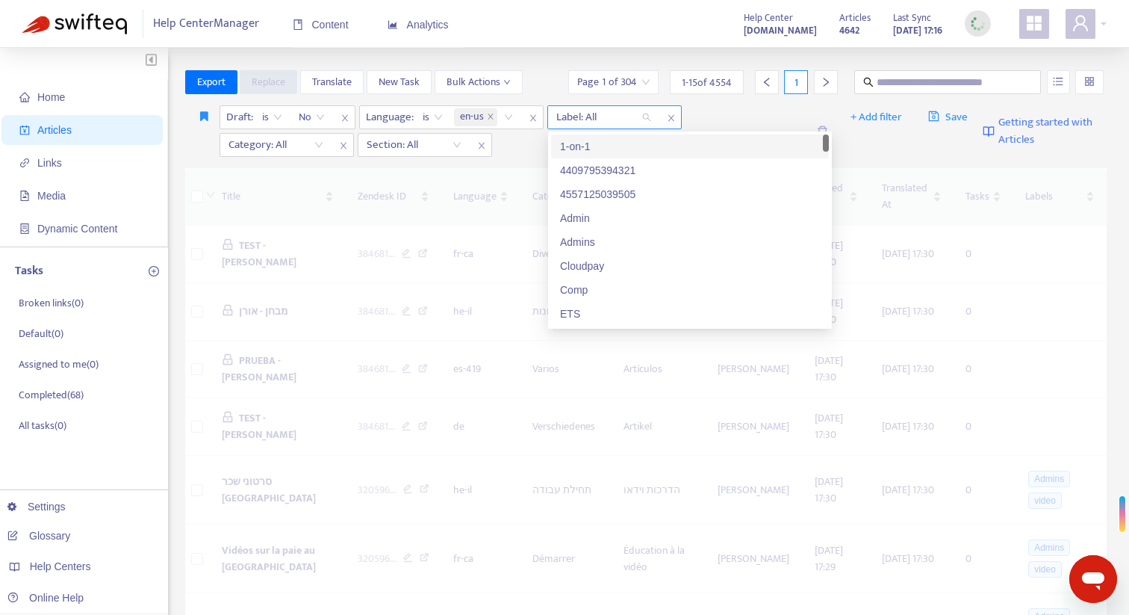
click at [581, 116] on div at bounding box center [596, 117] width 90 height 18
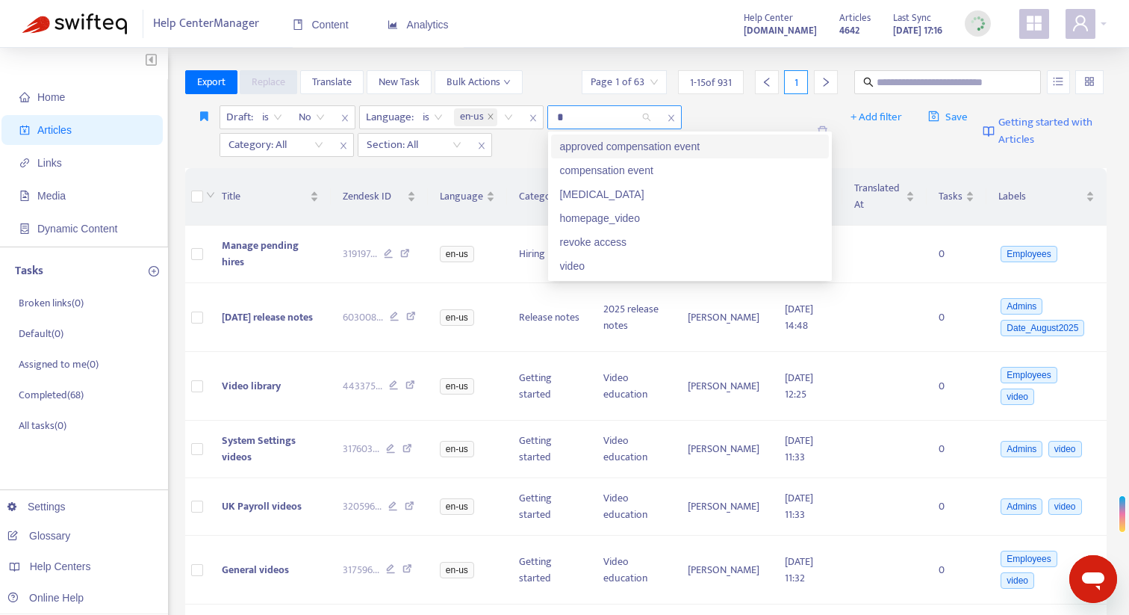
type input "**"
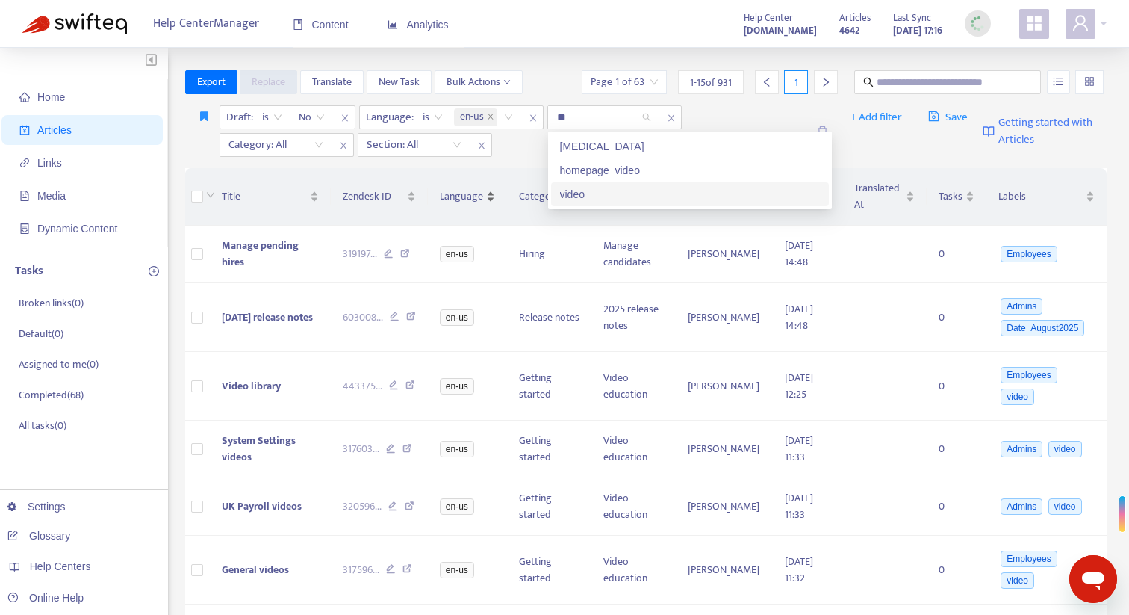
drag, startPoint x: 571, startPoint y: 190, endPoint x: 512, endPoint y: 182, distance: 59.7
click at [570, 190] on div "video" at bounding box center [690, 194] width 260 height 16
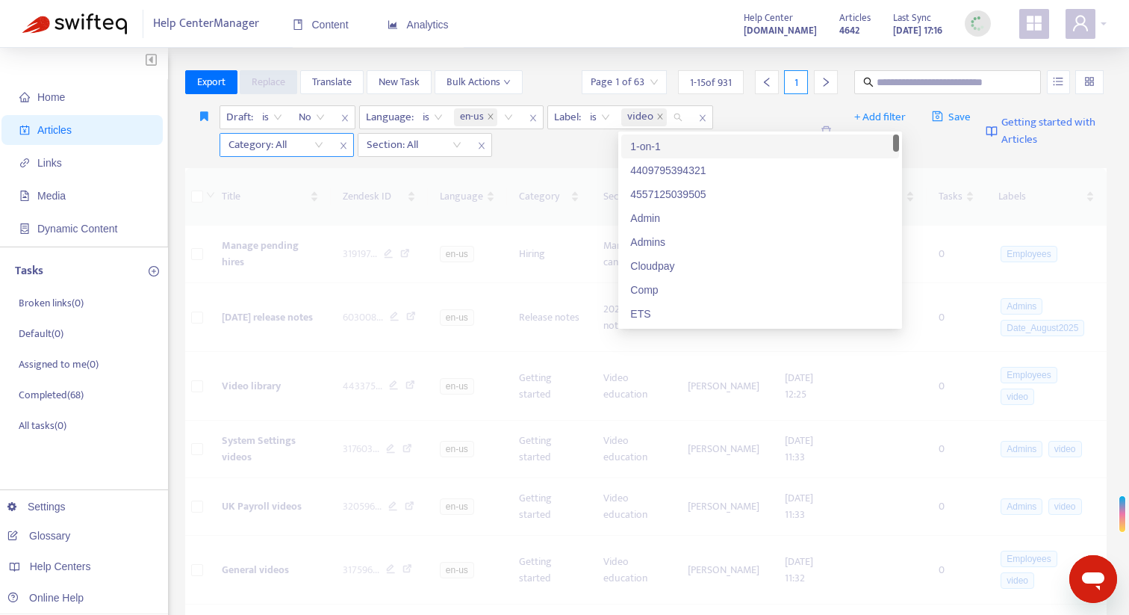
click at [266, 146] on div at bounding box center [268, 145] width 90 height 18
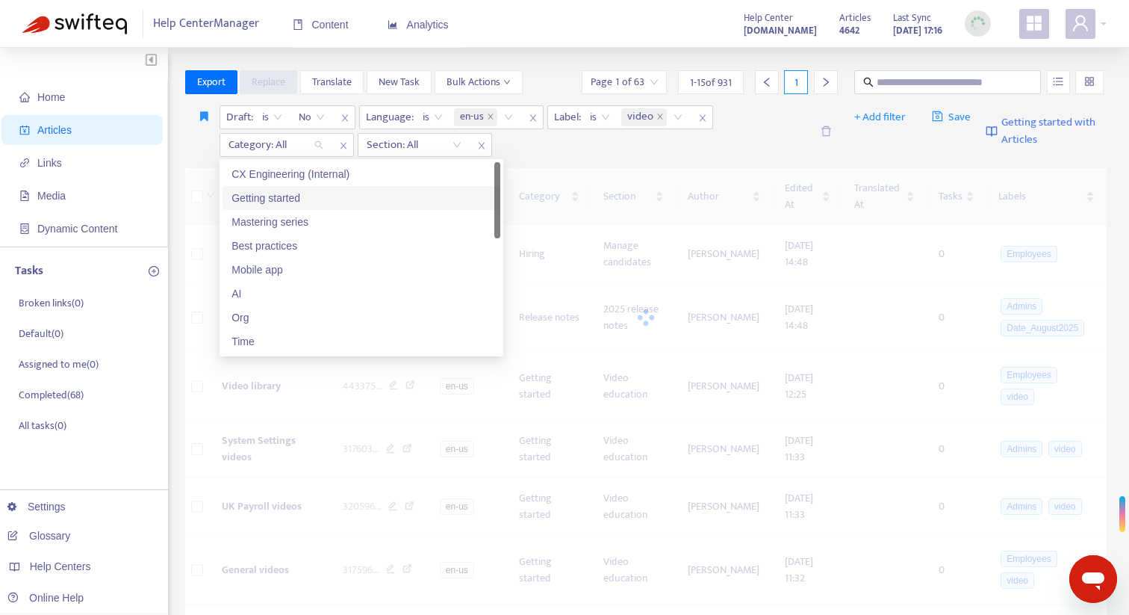
drag, startPoint x: 282, startPoint y: 203, endPoint x: 300, endPoint y: 193, distance: 20.8
click at [282, 203] on div "Getting started" at bounding box center [362, 198] width 260 height 16
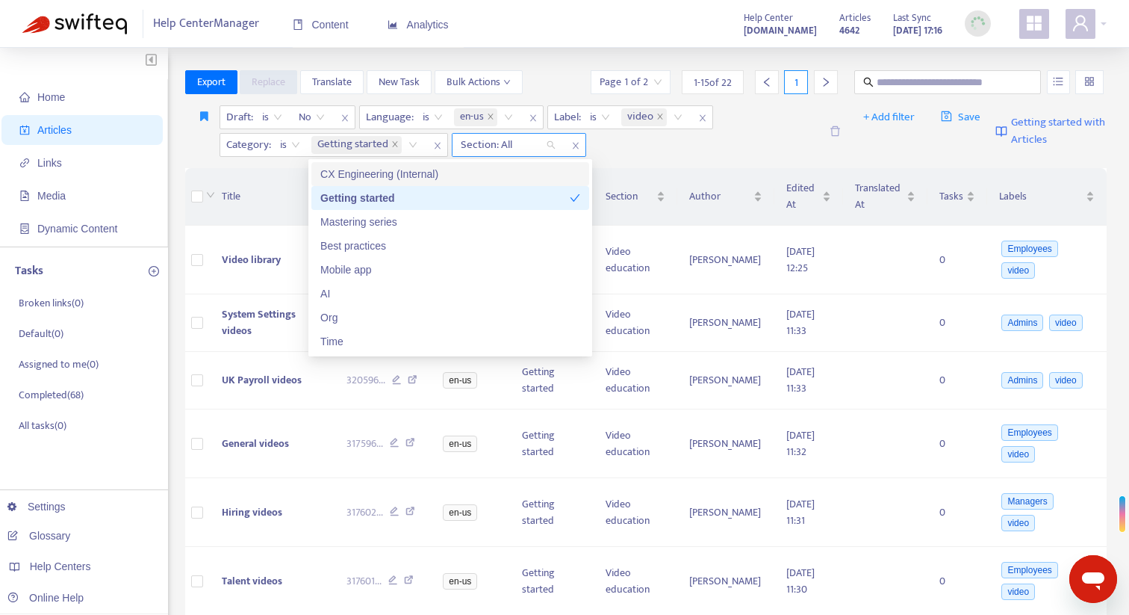
click at [529, 148] on div at bounding box center [501, 145] width 90 height 18
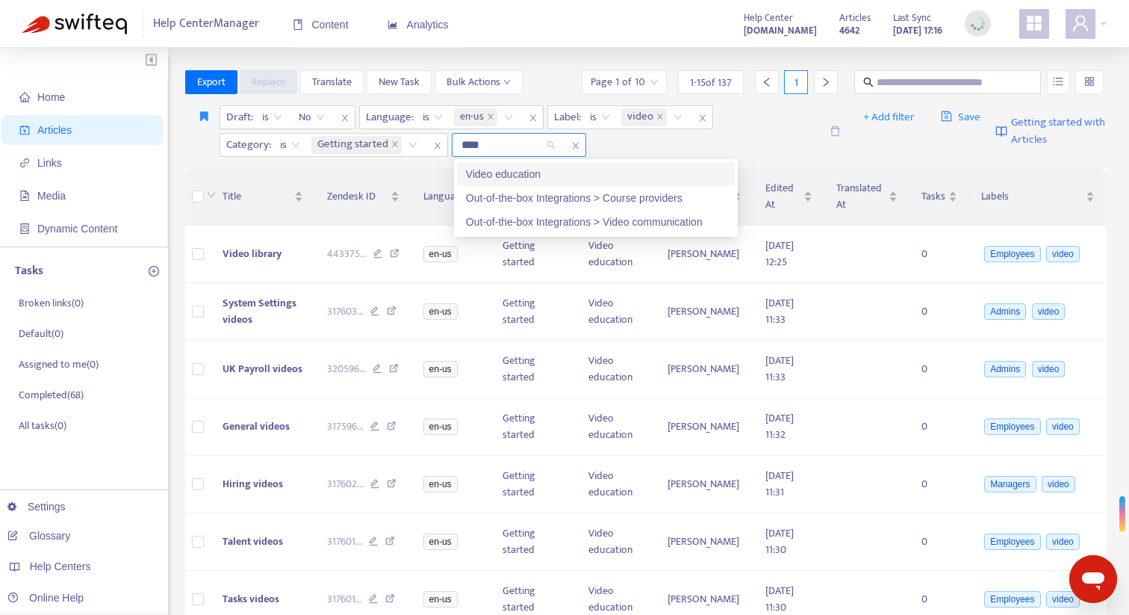
type input "*****"
click at [526, 171] on div "Video education" at bounding box center [596, 174] width 260 height 16
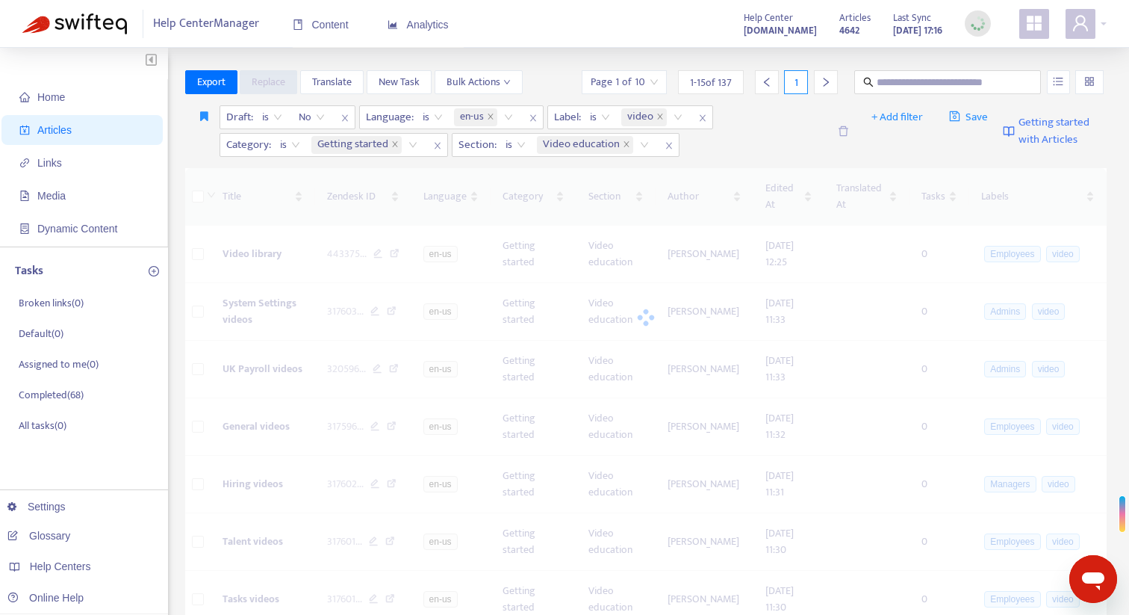
click at [743, 147] on div "Draft : is No Language : is en-us Label : is video Category : is Getting starte…" at bounding box center [524, 131] width 609 height 52
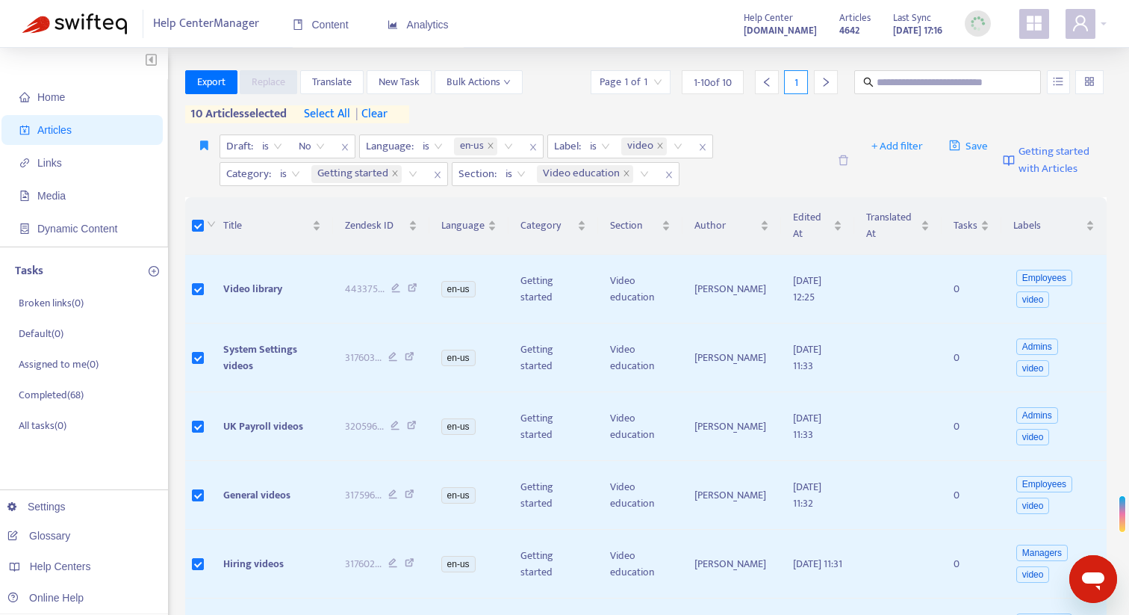
click at [347, 113] on span "select all" at bounding box center [327, 114] width 46 height 18
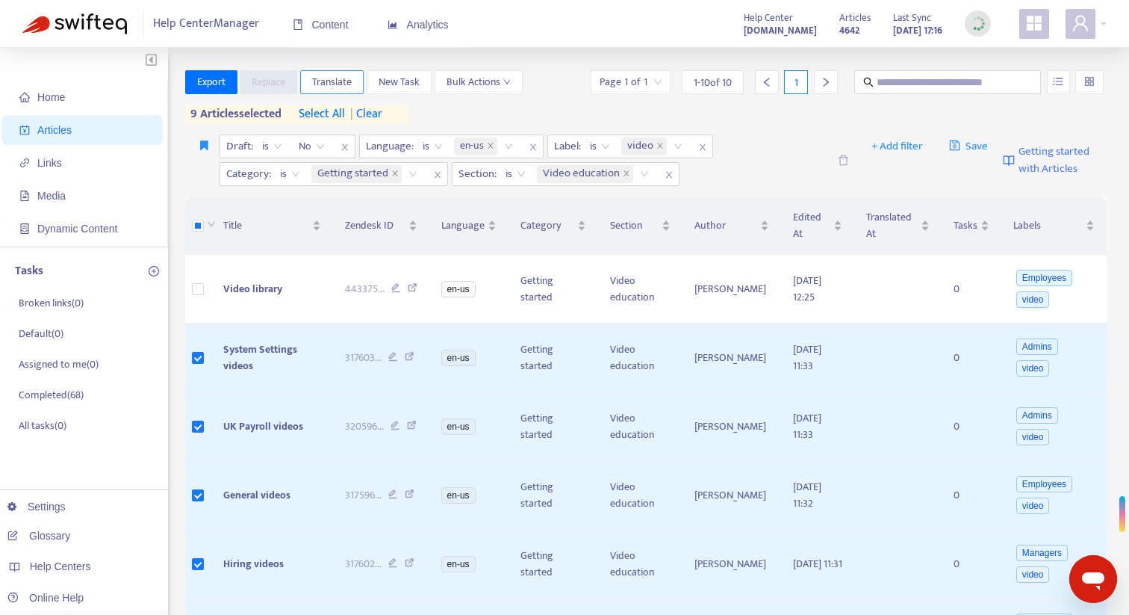
click at [329, 83] on span "Translate" at bounding box center [332, 82] width 40 height 16
click at [353, 74] on button "Translate" at bounding box center [331, 82] width 63 height 24
click at [345, 87] on span "Translate" at bounding box center [332, 82] width 40 height 16
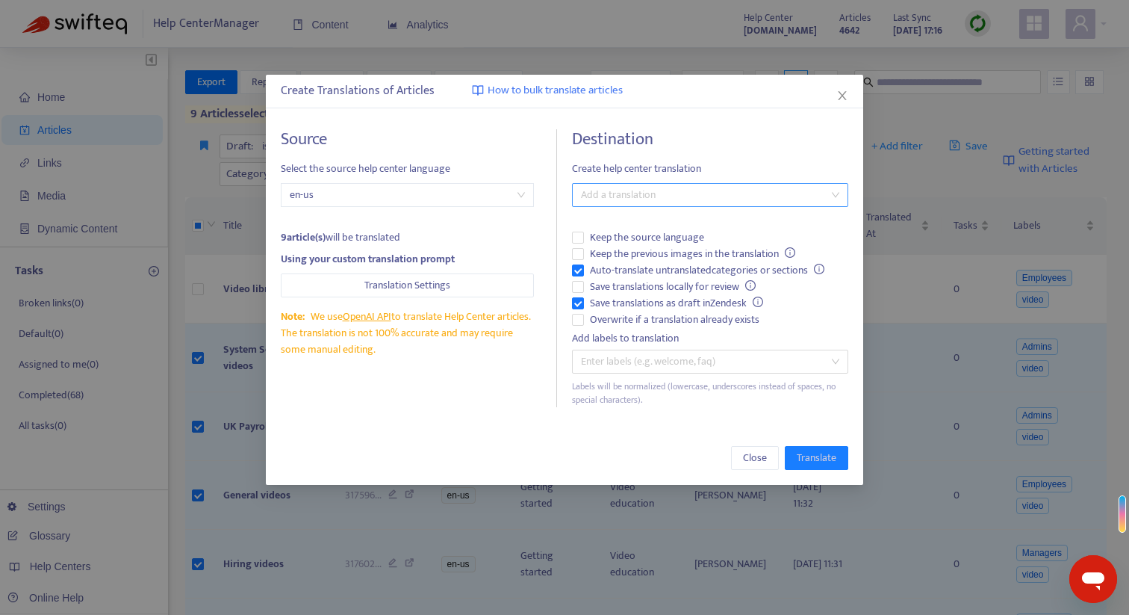
click at [748, 188] on div at bounding box center [703, 195] width 254 height 18
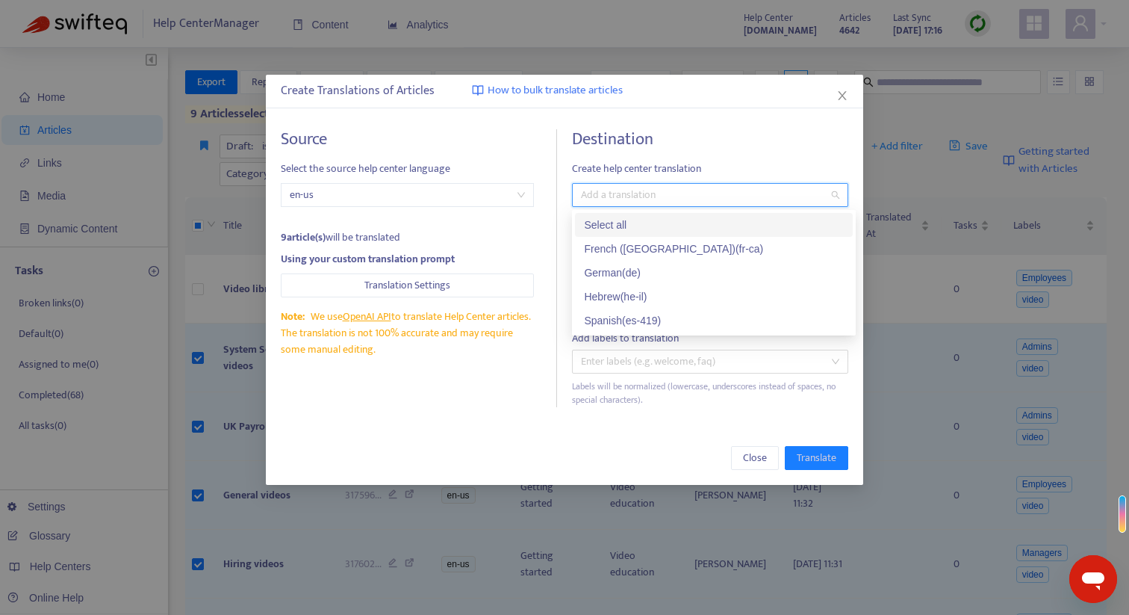
click at [695, 228] on div "Select all" at bounding box center [714, 225] width 260 height 16
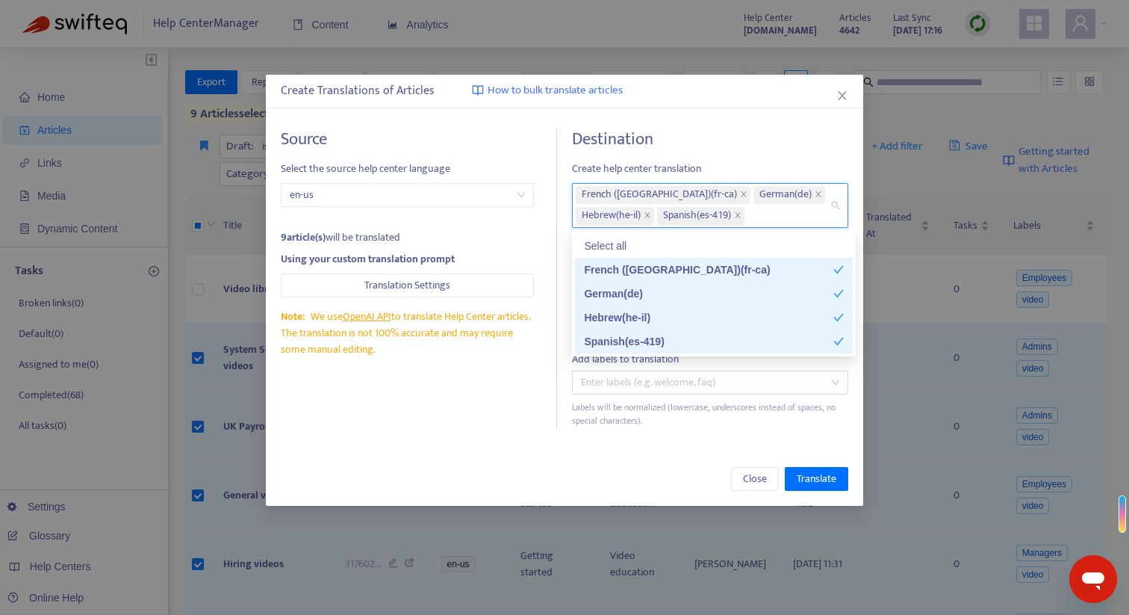
click at [545, 299] on div "Source Select the source help center language en-us 9 article(s) will be transl…" at bounding box center [419, 278] width 276 height 299
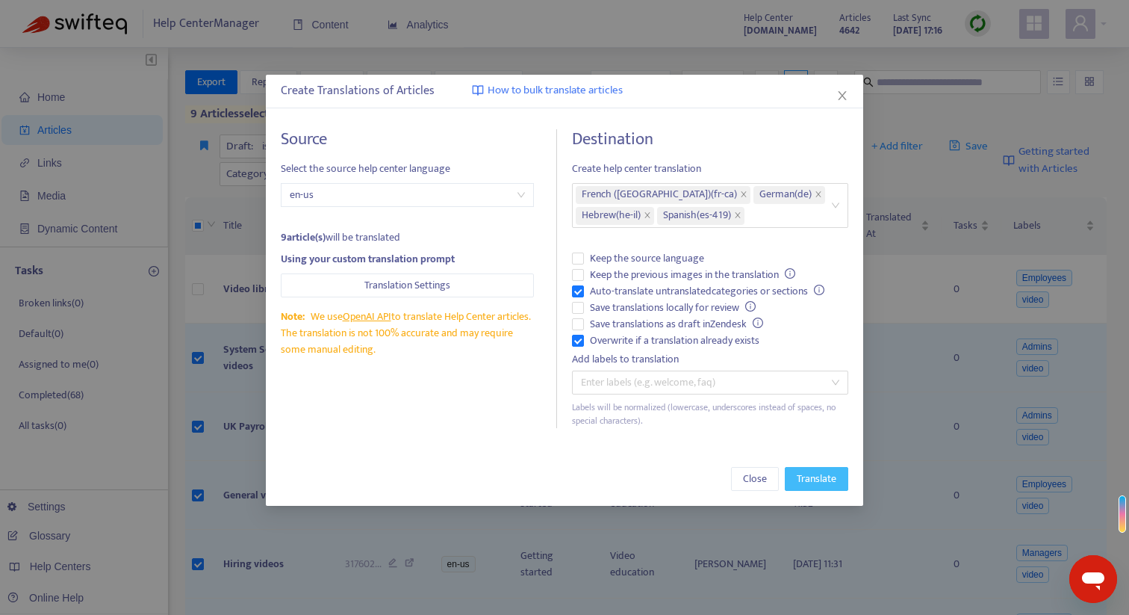
click at [813, 474] on span "Translate" at bounding box center [817, 479] width 40 height 16
